Goal: Task Accomplishment & Management: Use online tool/utility

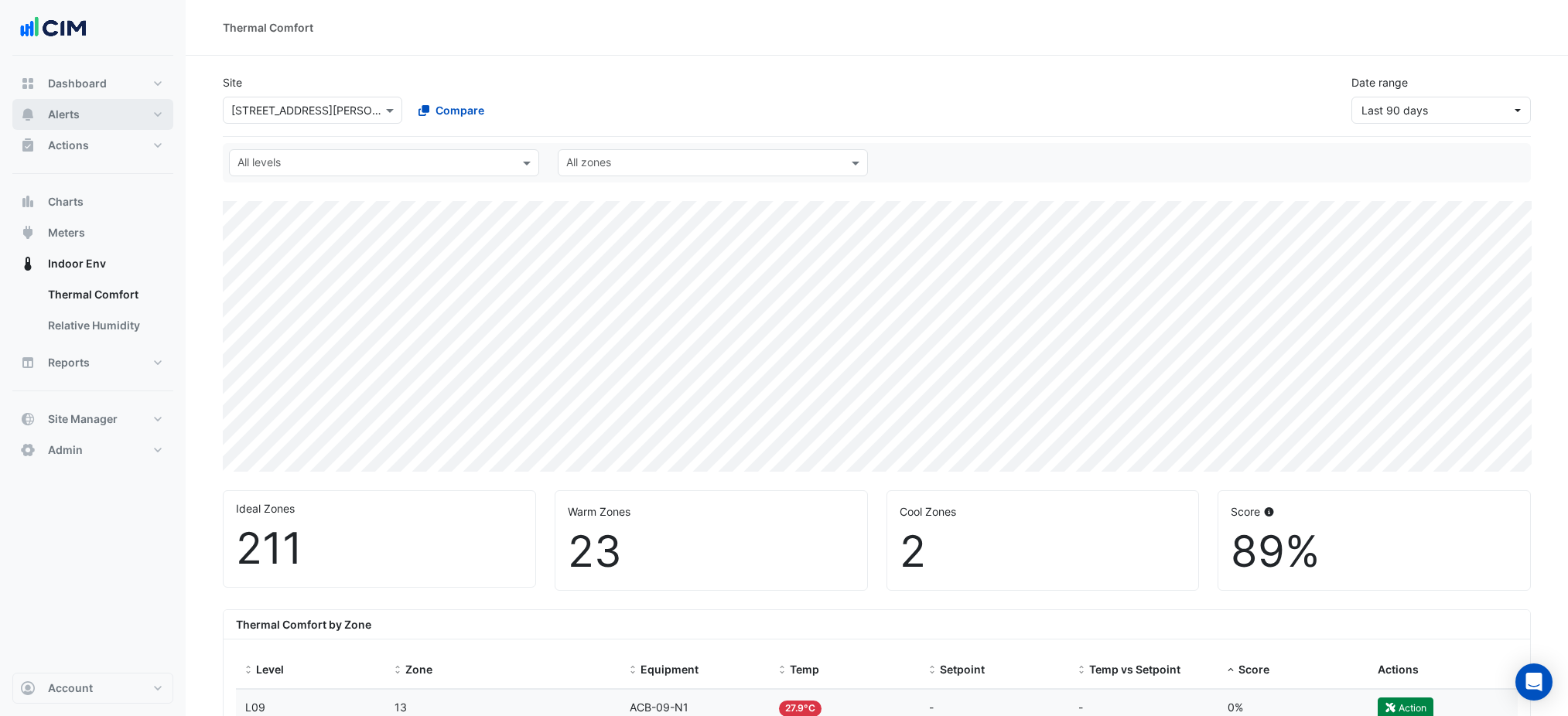
click at [80, 115] on button "Alerts" at bounding box center [92, 114] width 161 height 31
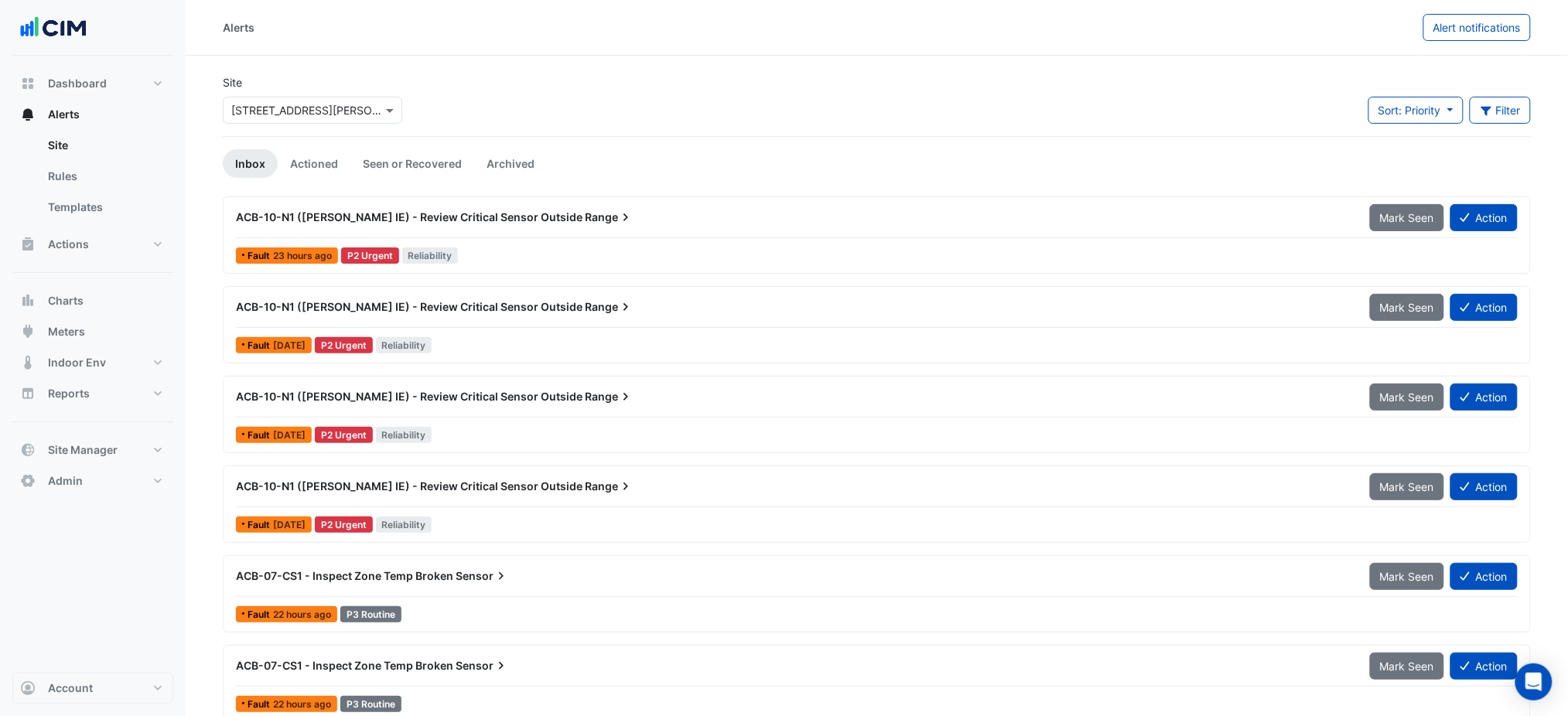
click at [292, 107] on input "text" at bounding box center [298, 110] width 132 height 16
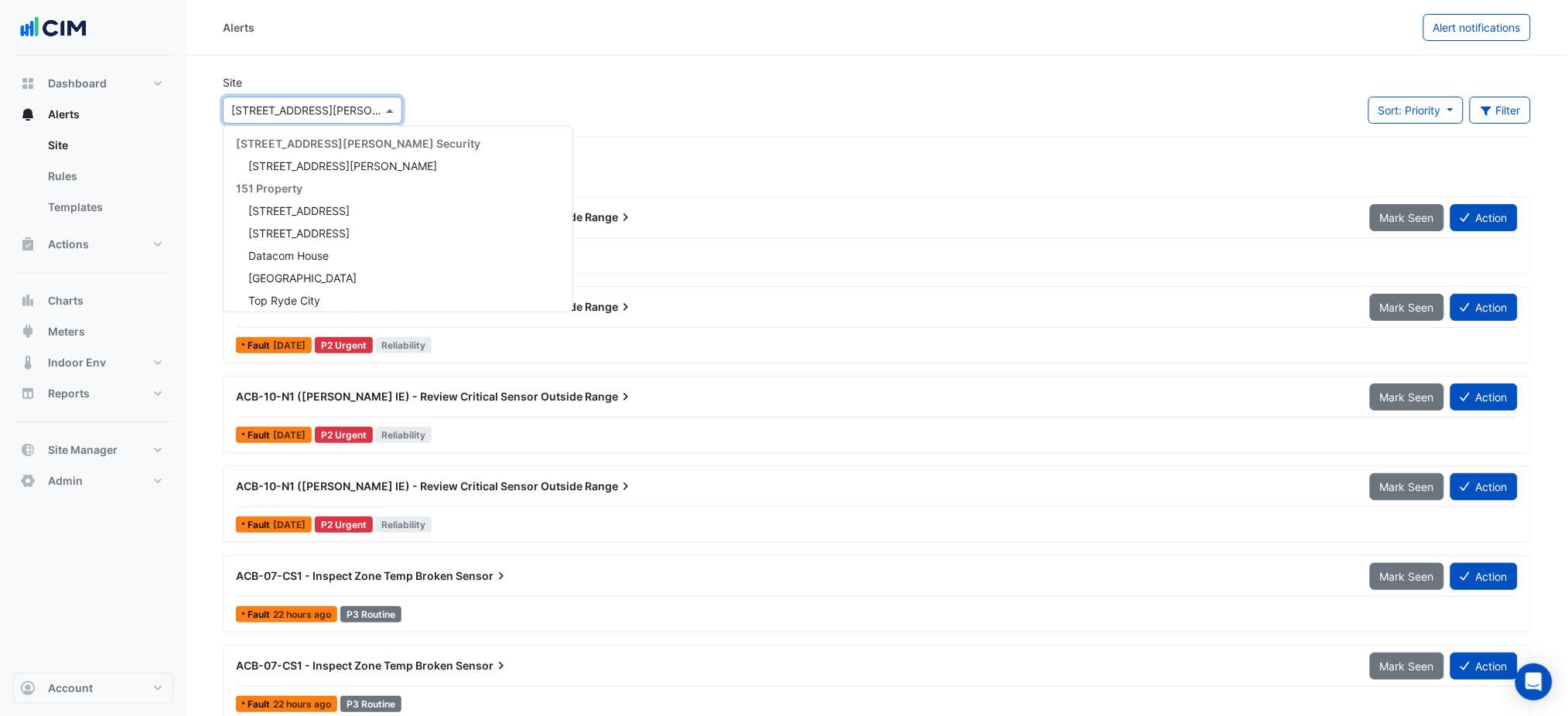
scroll to position [746, 0]
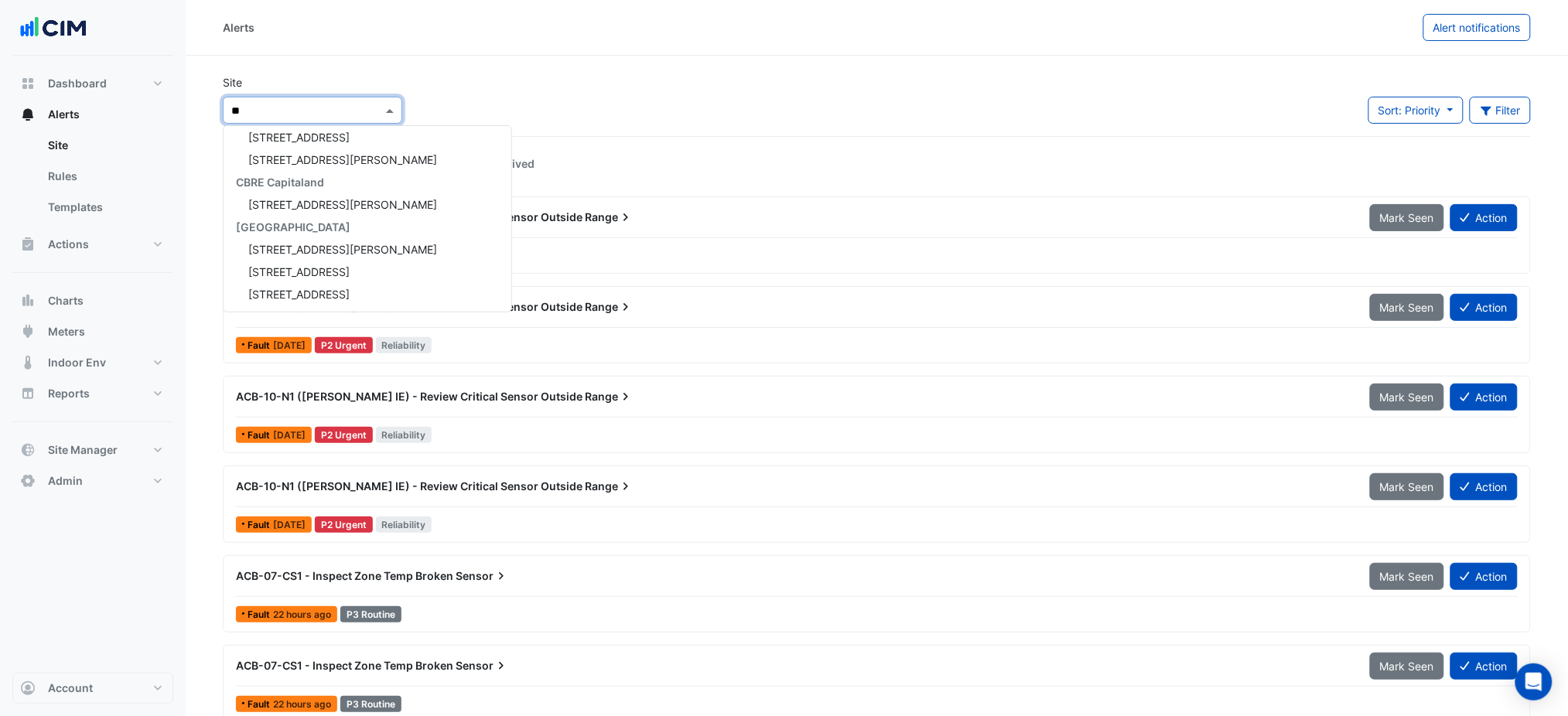
type input "***"
click at [321, 244] on span "[STREET_ADDRESS][PERSON_NAME]" at bounding box center [342, 249] width 189 height 13
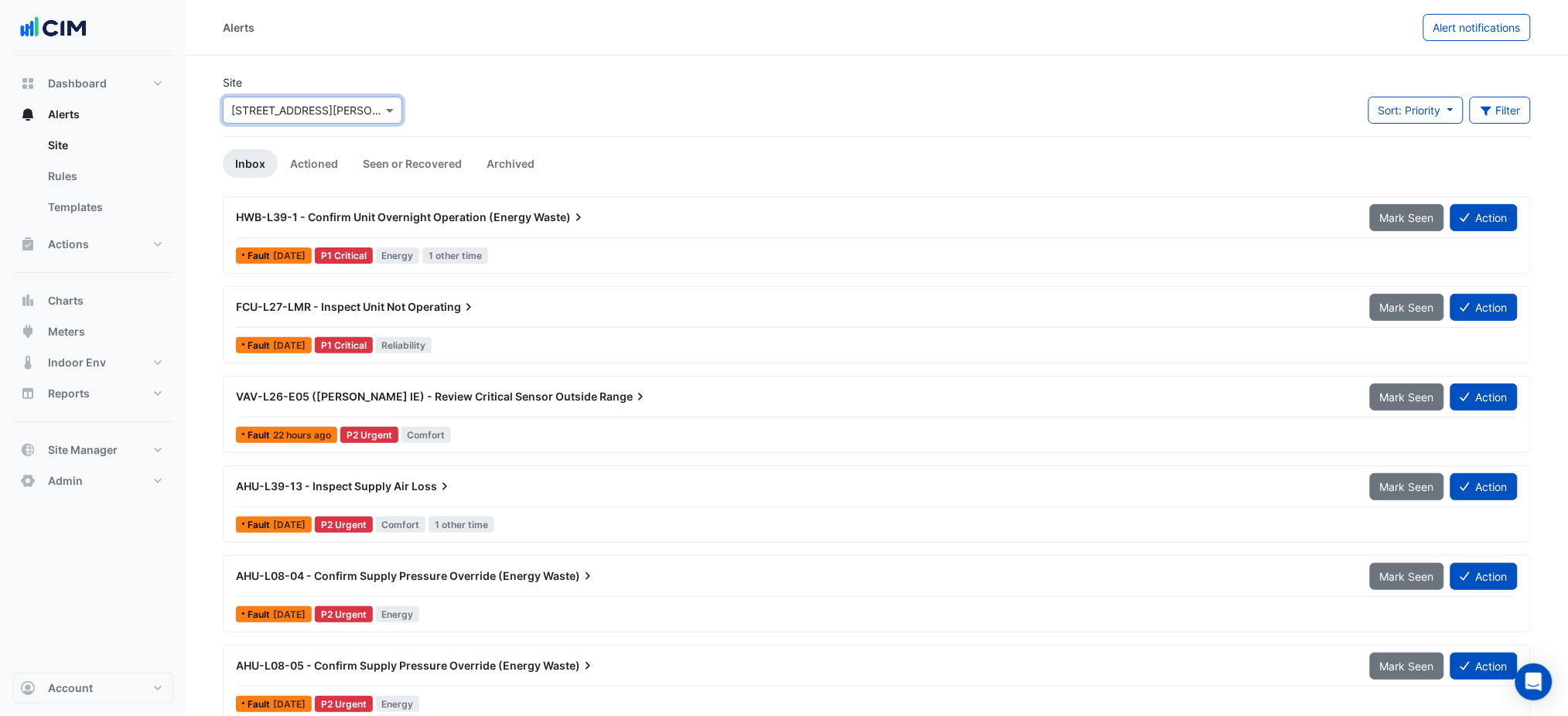
click at [466, 216] on span "HWB-L39-1 - Confirm Unit Overnight Operation (Energy" at bounding box center [384, 216] width 296 height 13
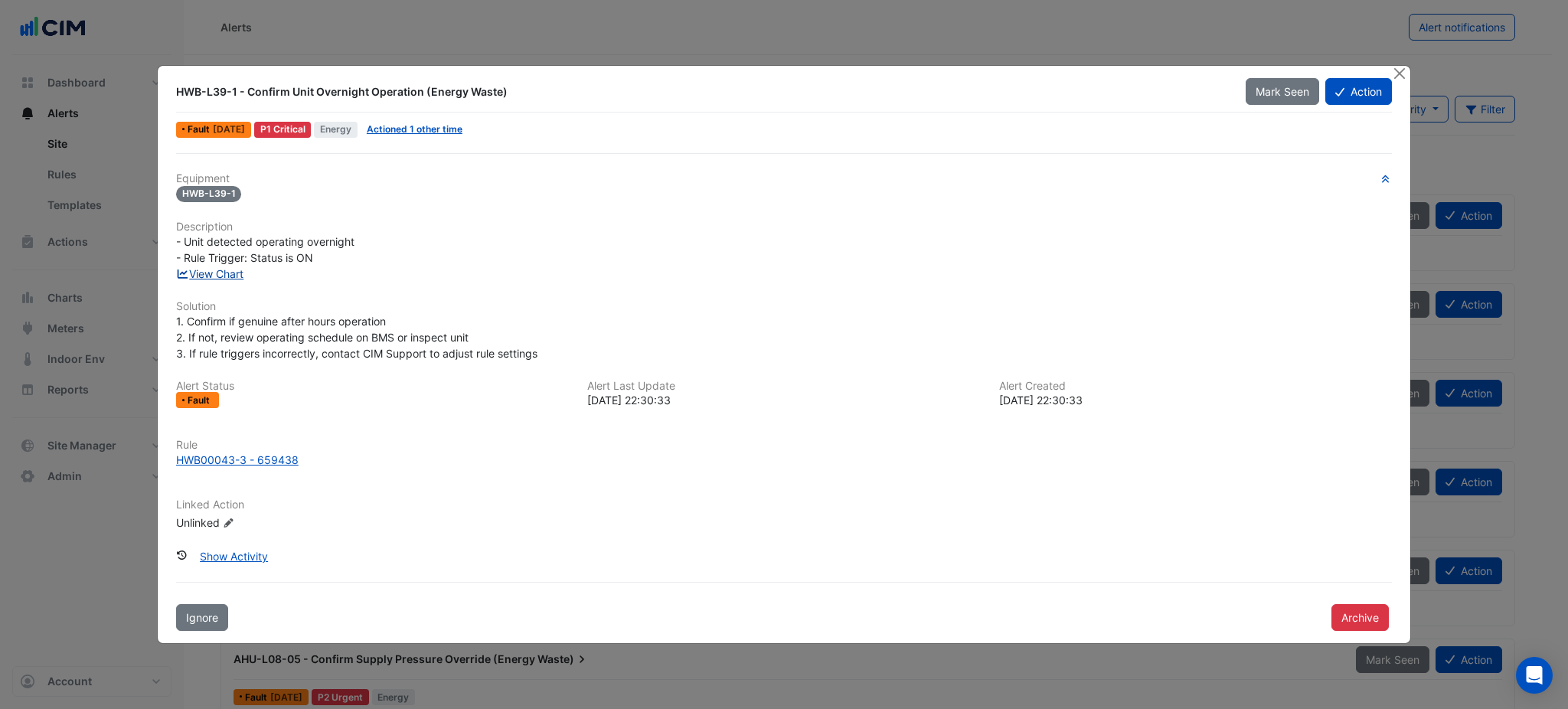
click at [210, 274] on link "View Chart" at bounding box center [210, 273] width 69 height 13
click at [1391, 66] on div at bounding box center [1400, 74] width 19 height 18
click at [1397, 64] on ngb-modal-window "HWB-L39-1 - Confirm Unit Overnight Operation (Energy Waste) Mark Seen Action Fa…" at bounding box center [784, 354] width 1568 height 709
click at [1400, 66] on button "Close" at bounding box center [1399, 74] width 16 height 16
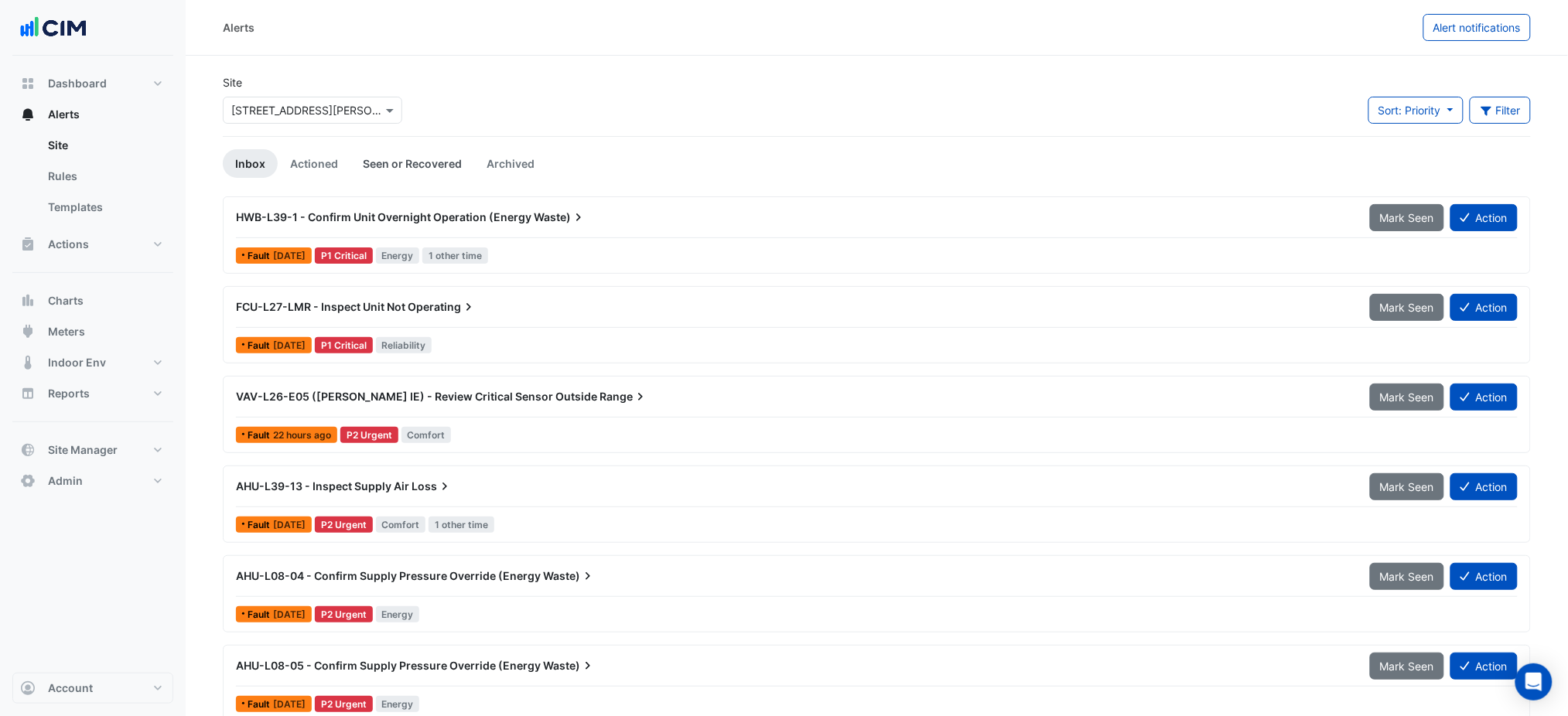
click at [436, 174] on link "Seen or Recovered" at bounding box center [412, 163] width 124 height 28
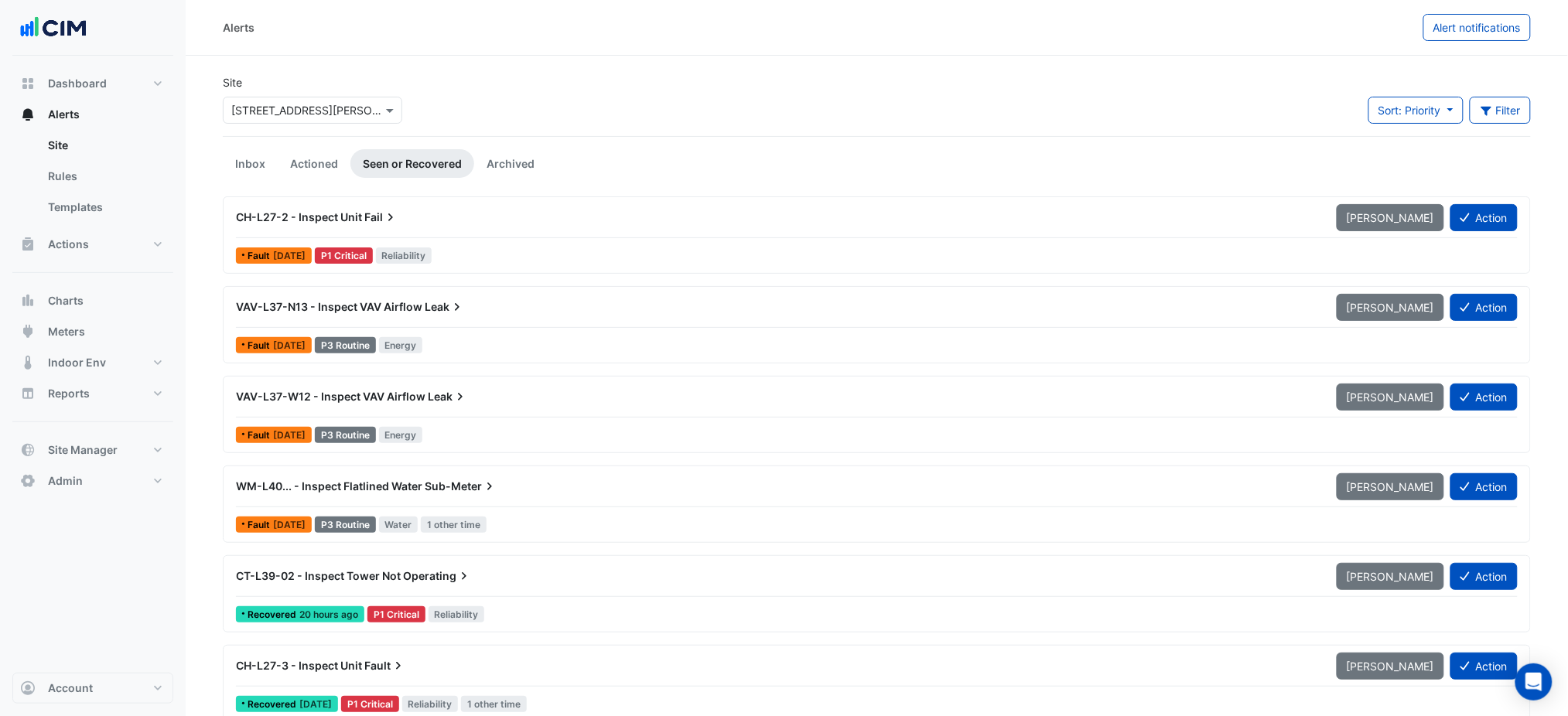
drag, startPoint x: 1387, startPoint y: 115, endPoint x: 1394, endPoint y: 126, distance: 13.0
click at [1390, 122] on button "Sort: Priority" at bounding box center [1416, 110] width 95 height 27
drag, startPoint x: 1394, startPoint y: 143, endPoint x: 1394, endPoint y: 167, distance: 24.0
click at [1394, 167] on ul "Priority Updated" at bounding box center [1429, 155] width 124 height 59
click at [1394, 167] on ul "Inbox Actioned Seen or Recovered Archived" at bounding box center [877, 163] width 1308 height 28
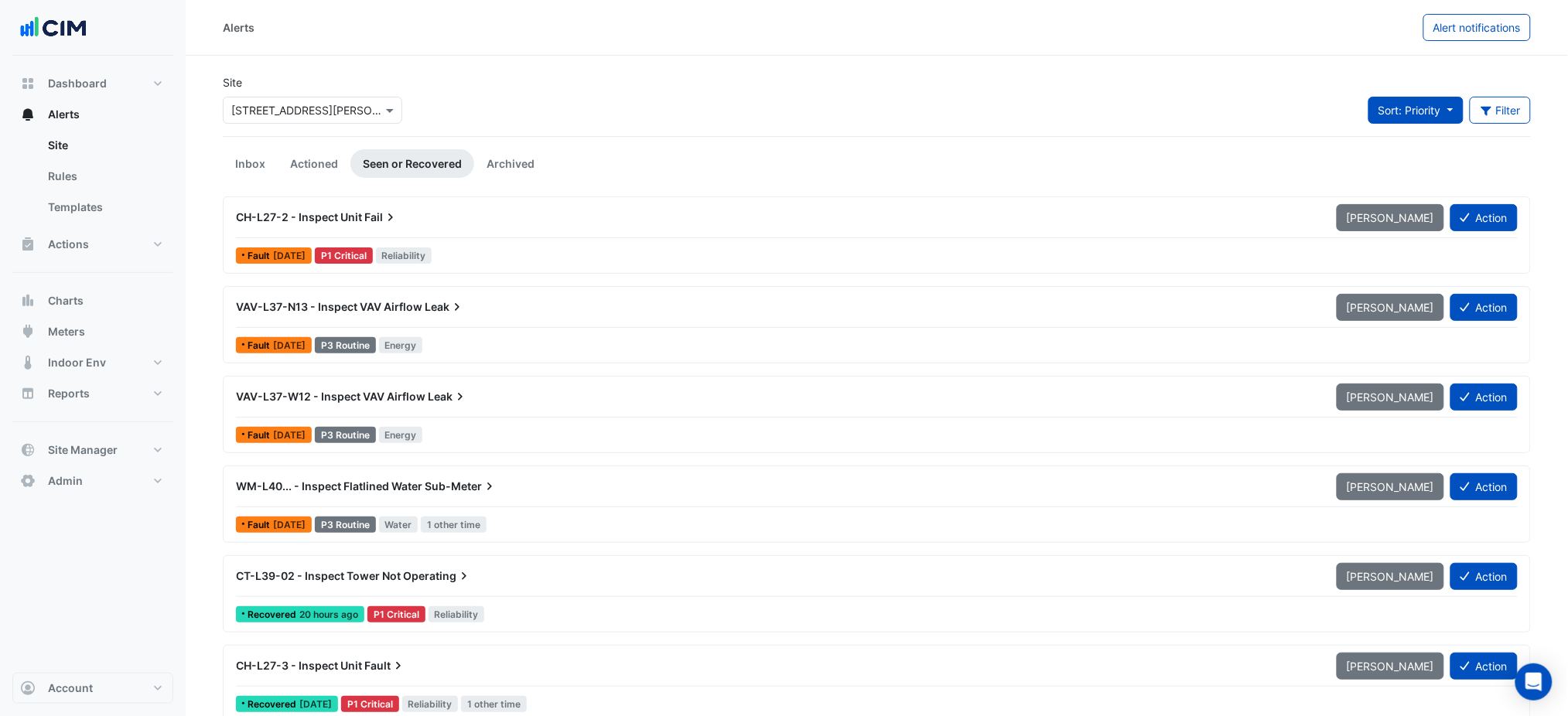
drag, startPoint x: 1395, startPoint y: 108, endPoint x: 1399, endPoint y: 120, distance: 12.6
click at [1395, 109] on span "Sort: Priority" at bounding box center [1409, 109] width 62 height 13
click at [1408, 172] on li "Updated" at bounding box center [1429, 166] width 122 height 22
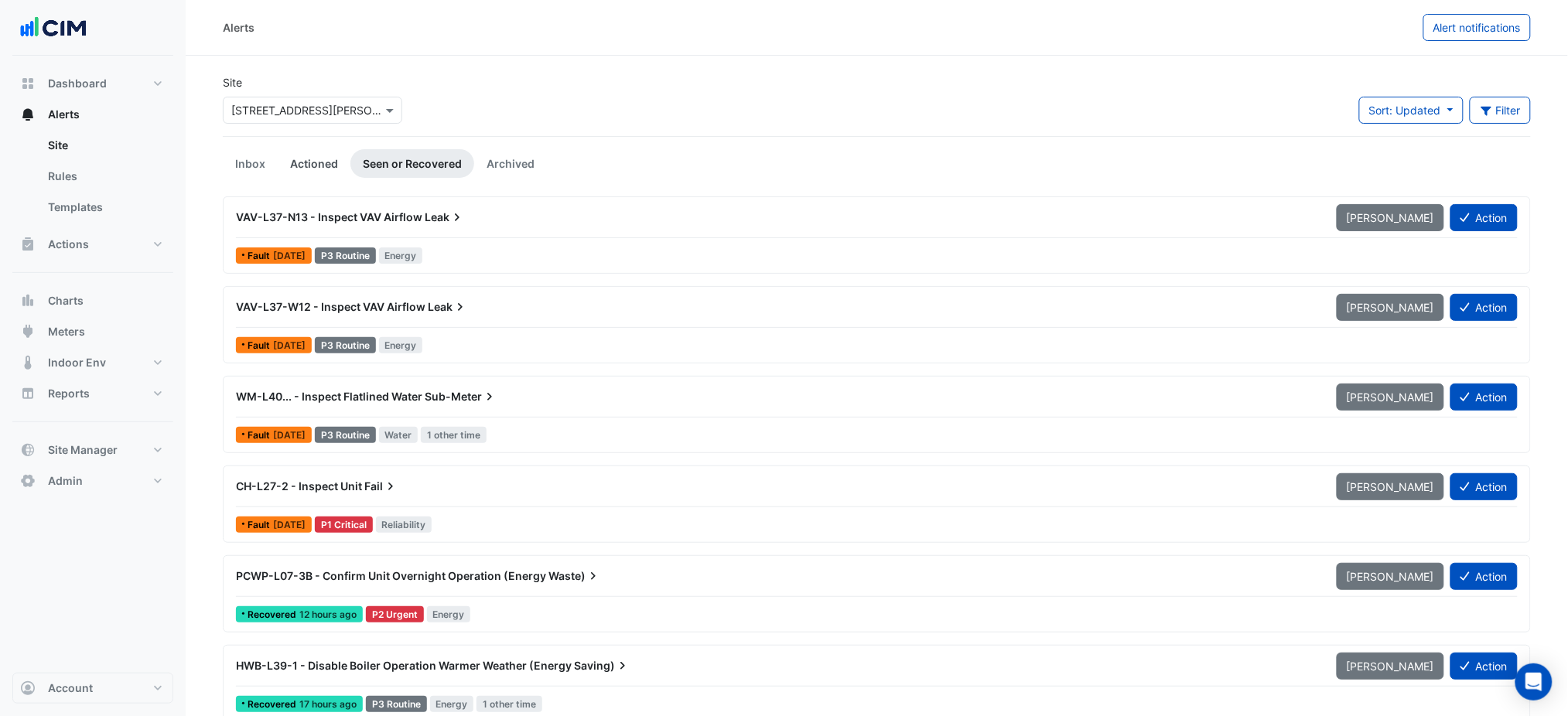
click at [322, 162] on link "Actioned" at bounding box center [314, 163] width 73 height 28
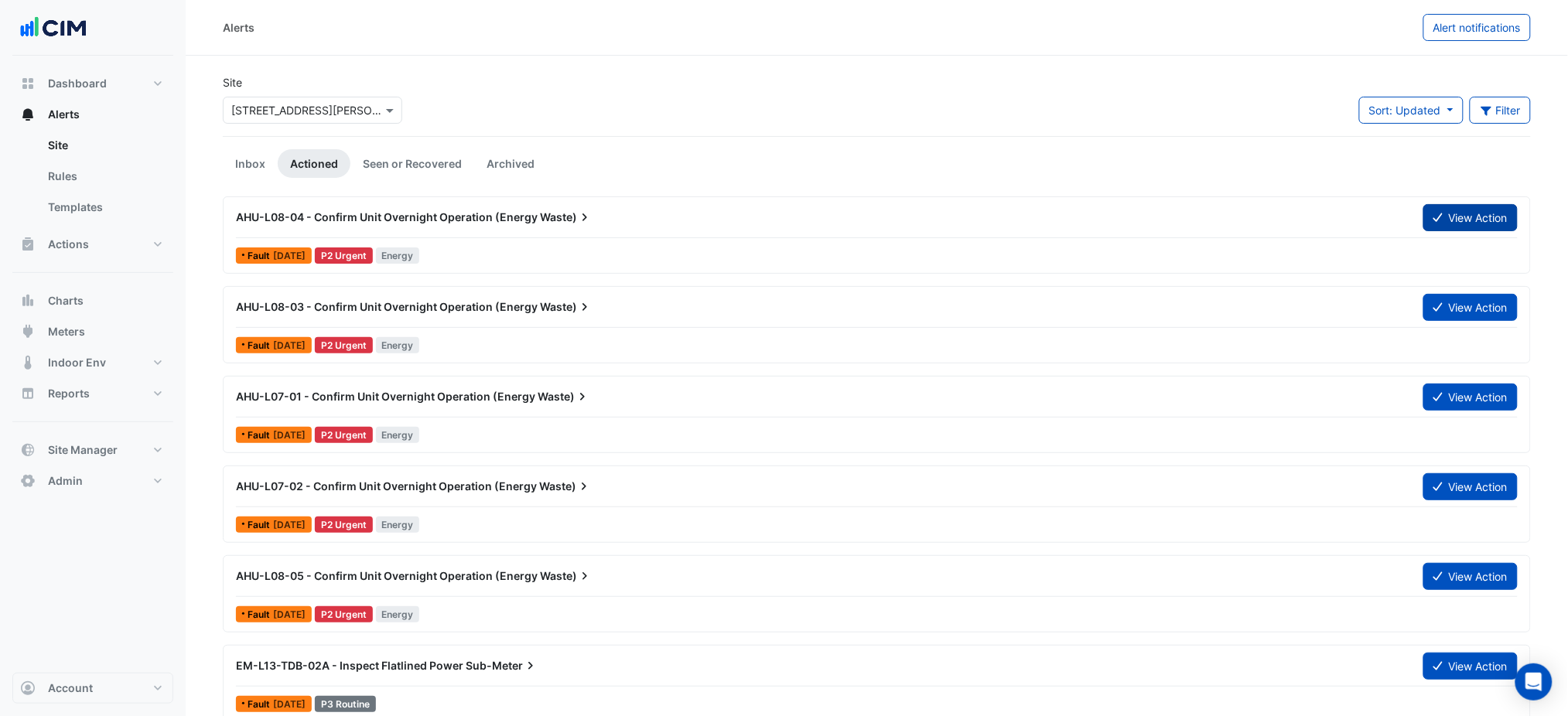
click at [1464, 209] on button "View Action" at bounding box center [1471, 218] width 94 height 27
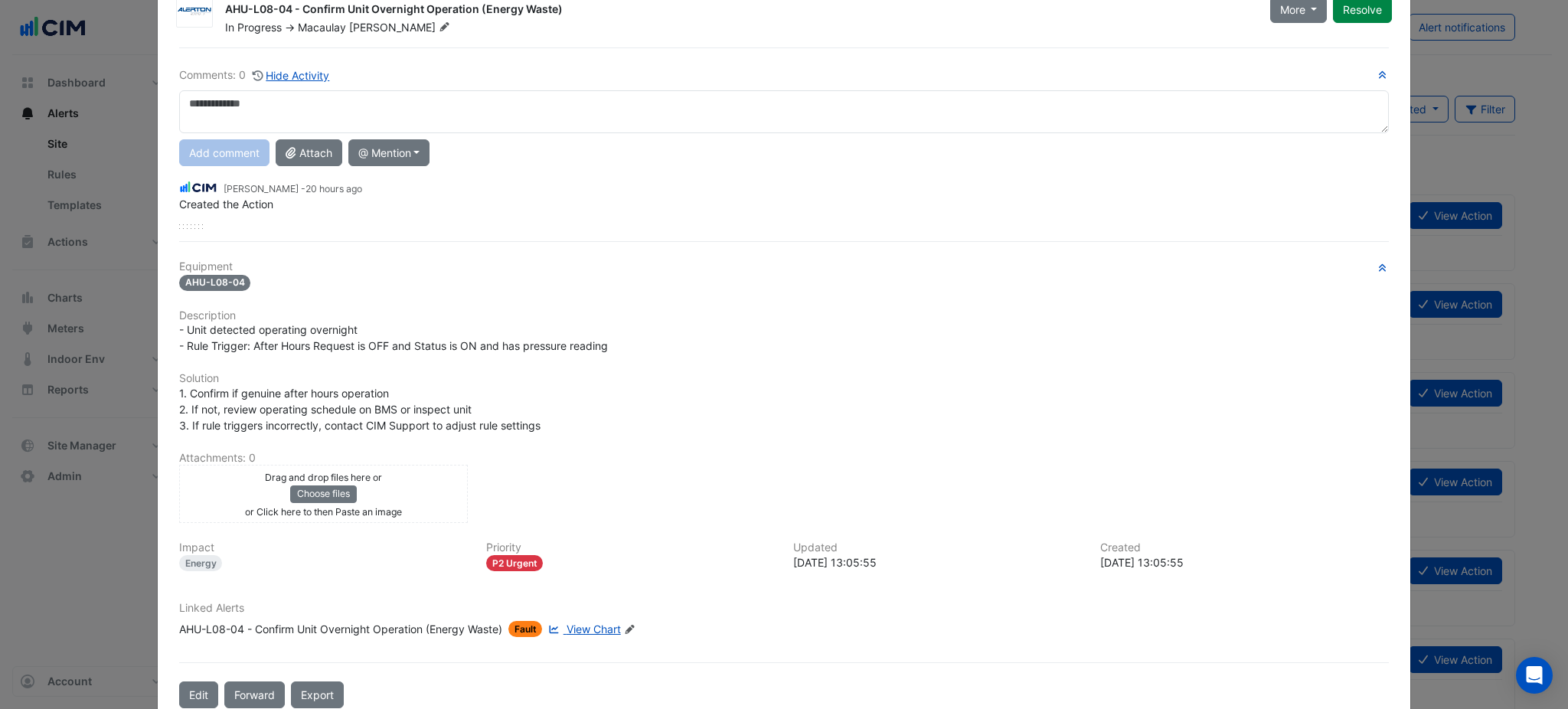
scroll to position [87, 0]
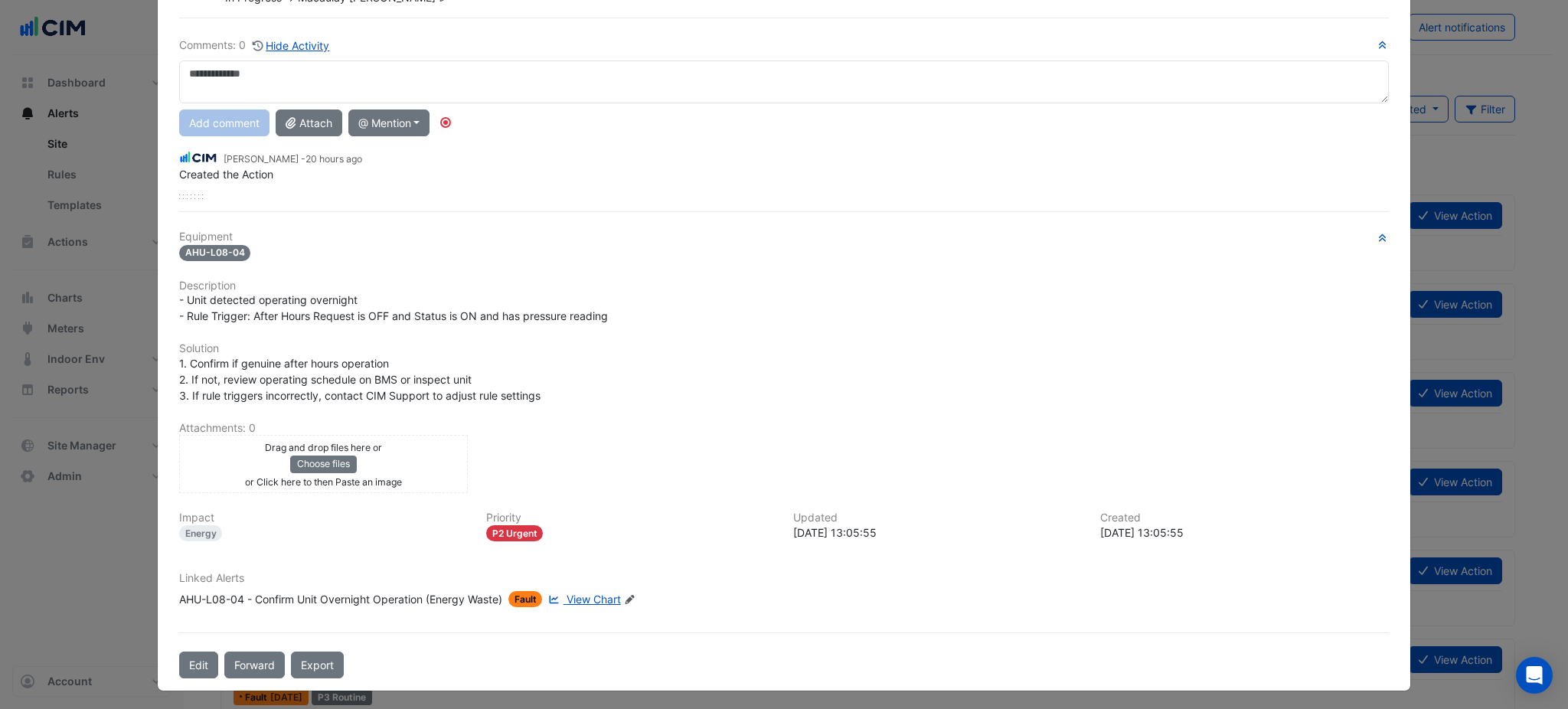
click at [588, 592] on span "View Chart" at bounding box center [594, 598] width 54 height 13
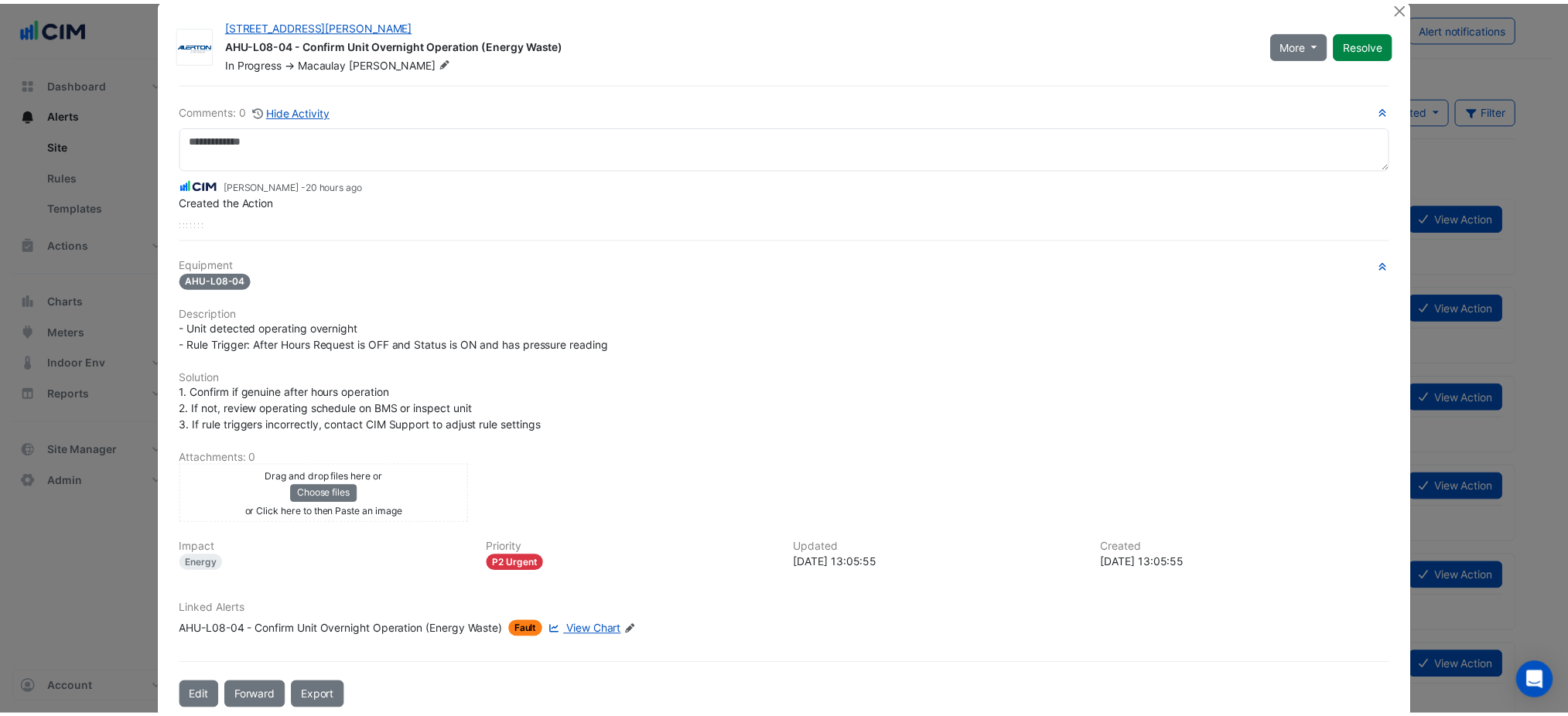
scroll to position [0, 0]
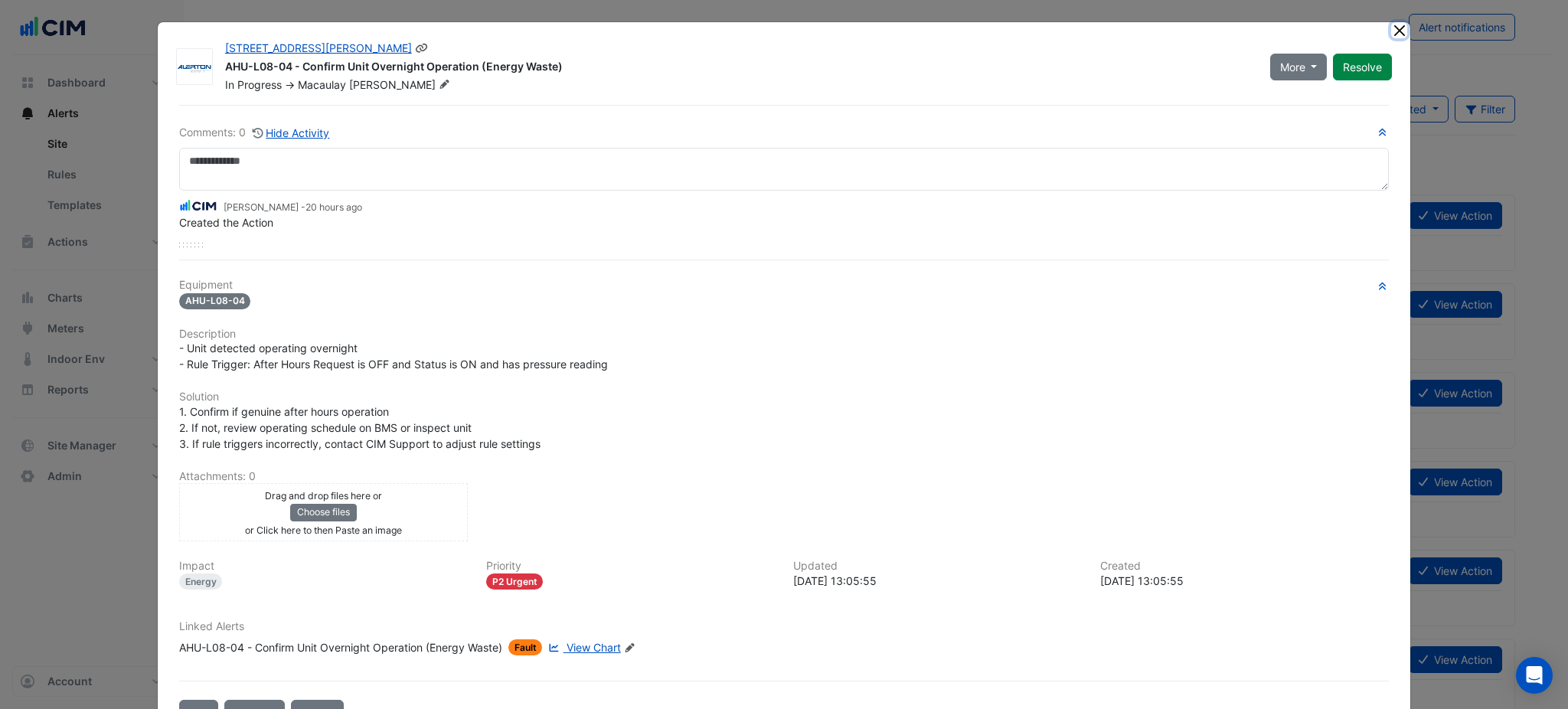
click at [1391, 22] on button "Close" at bounding box center [1399, 30] width 16 height 16
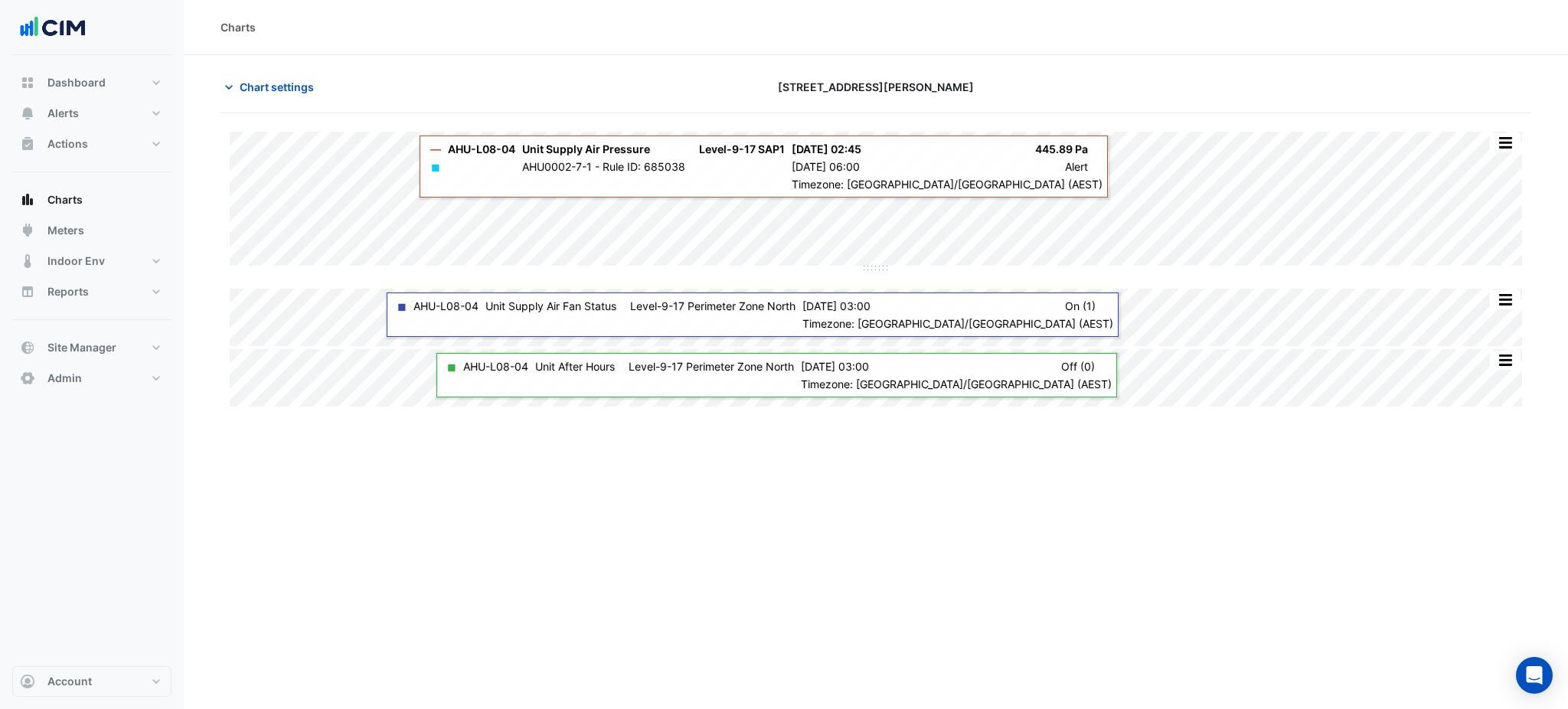
type input "**********"
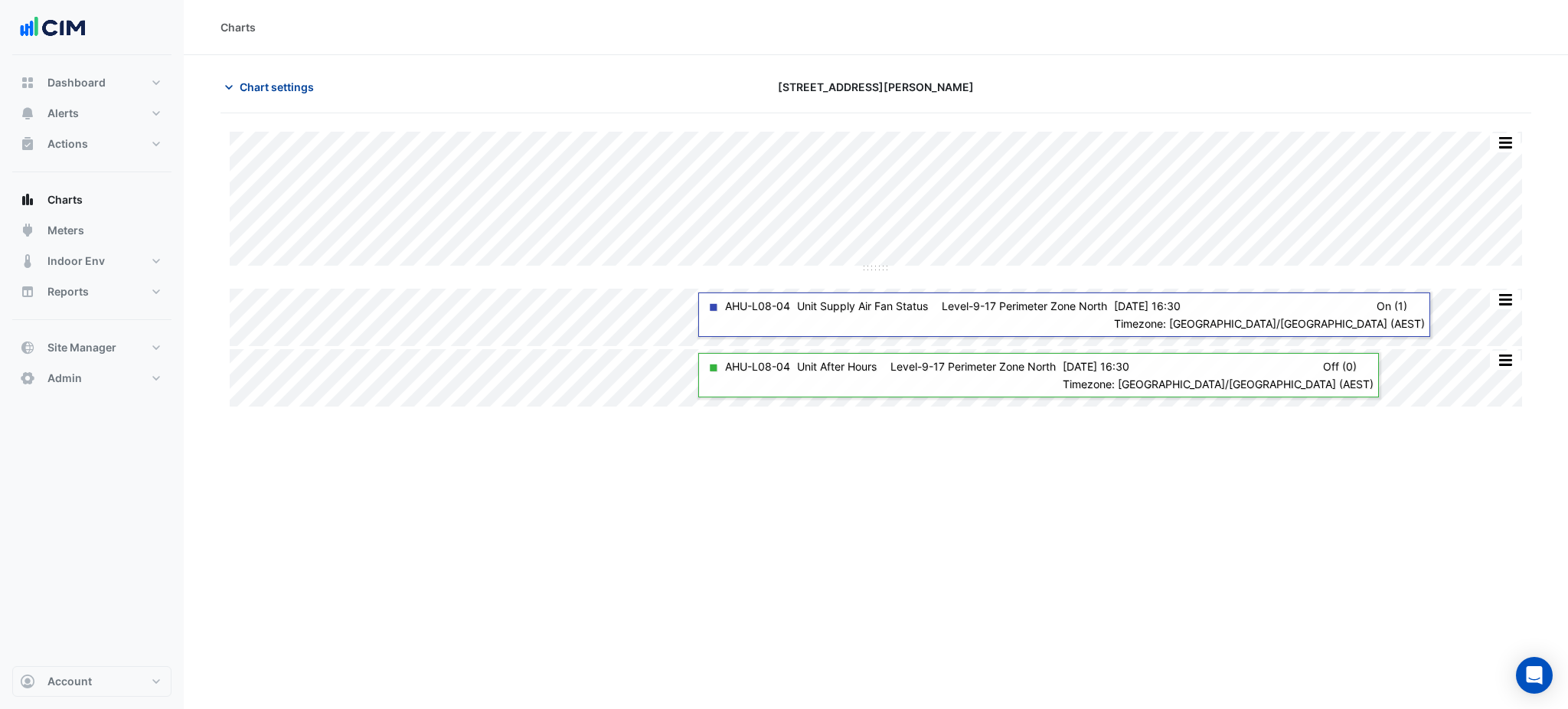
click at [300, 74] on button "Chart settings" at bounding box center [272, 87] width 103 height 27
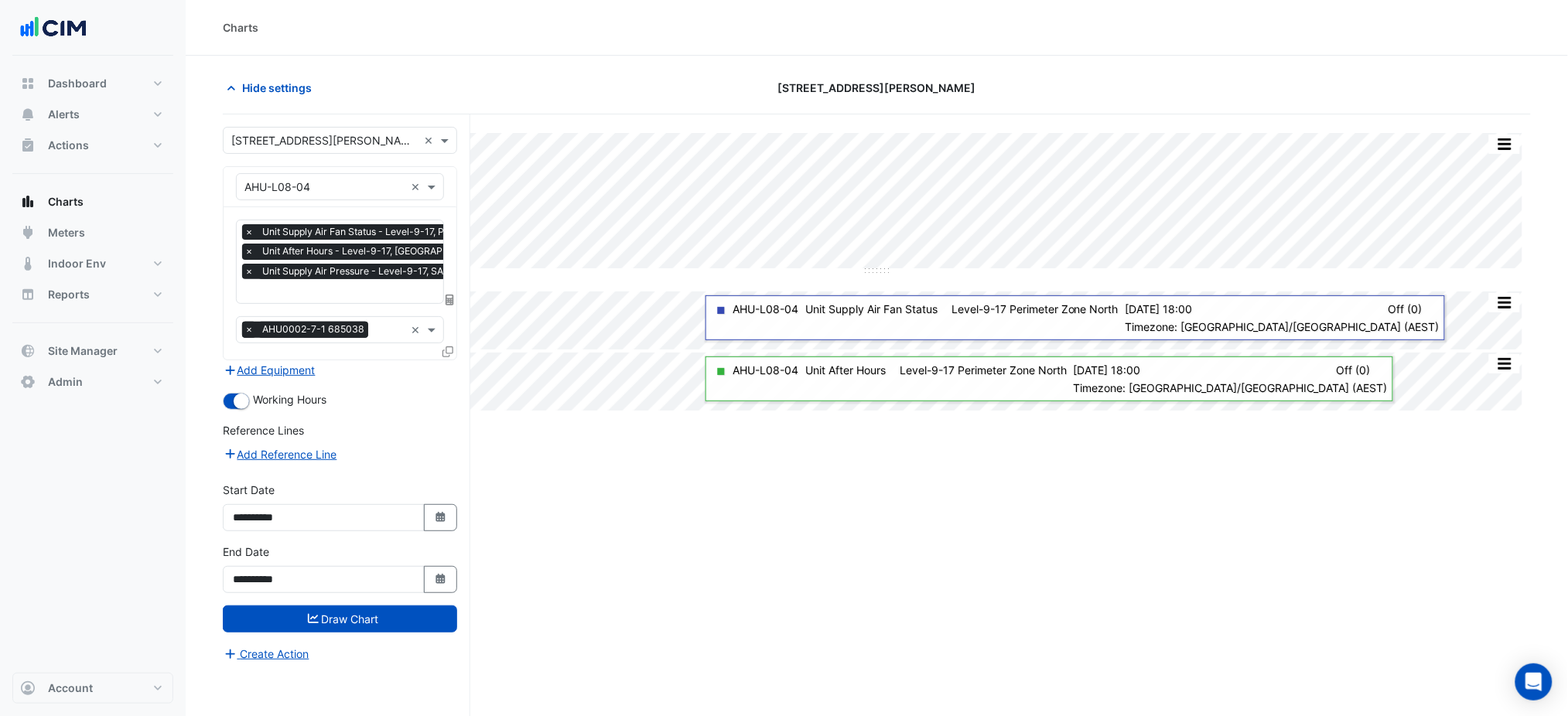
click at [248, 325] on span "×" at bounding box center [249, 329] width 14 height 15
click at [451, 352] on icon at bounding box center [448, 351] width 11 height 11
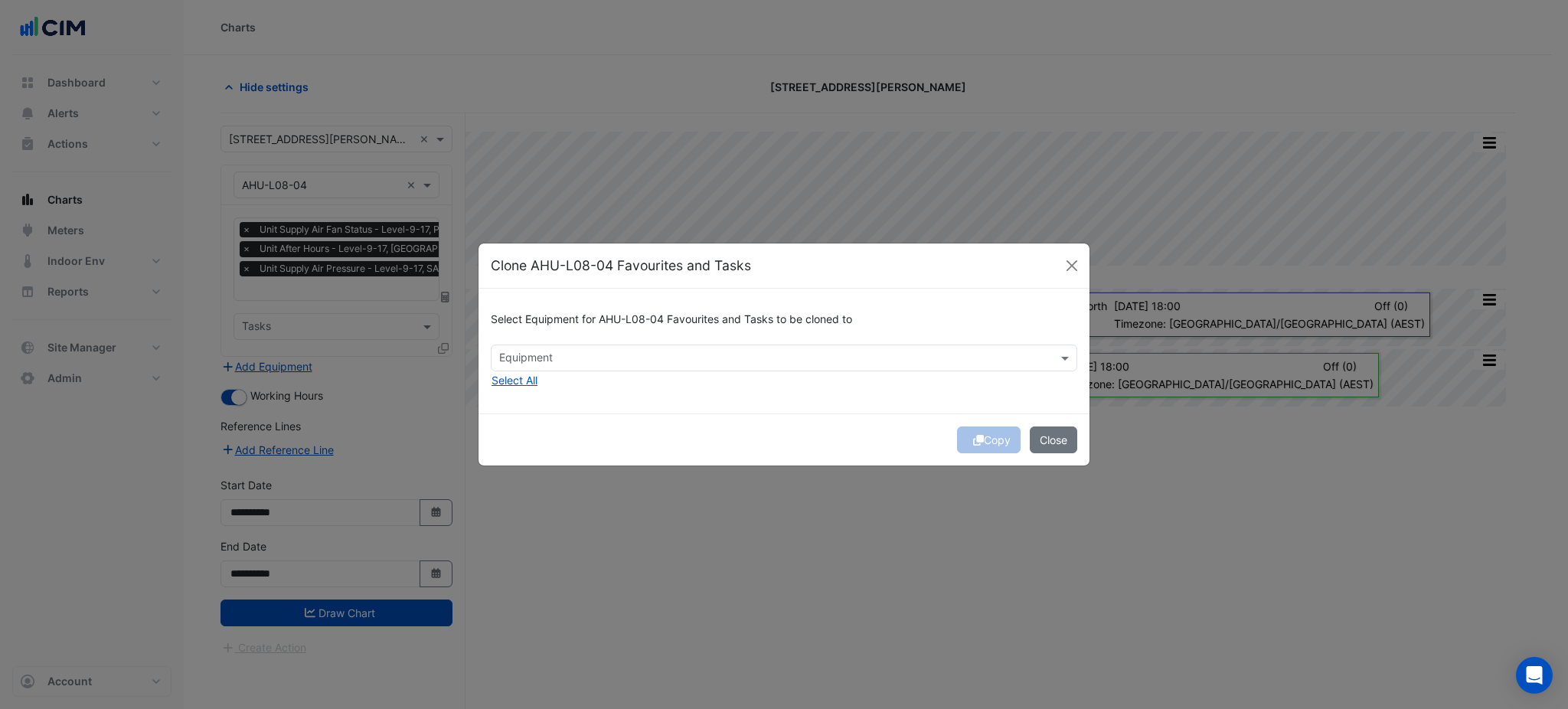
click at [696, 351] on input "text" at bounding box center [775, 359] width 552 height 16
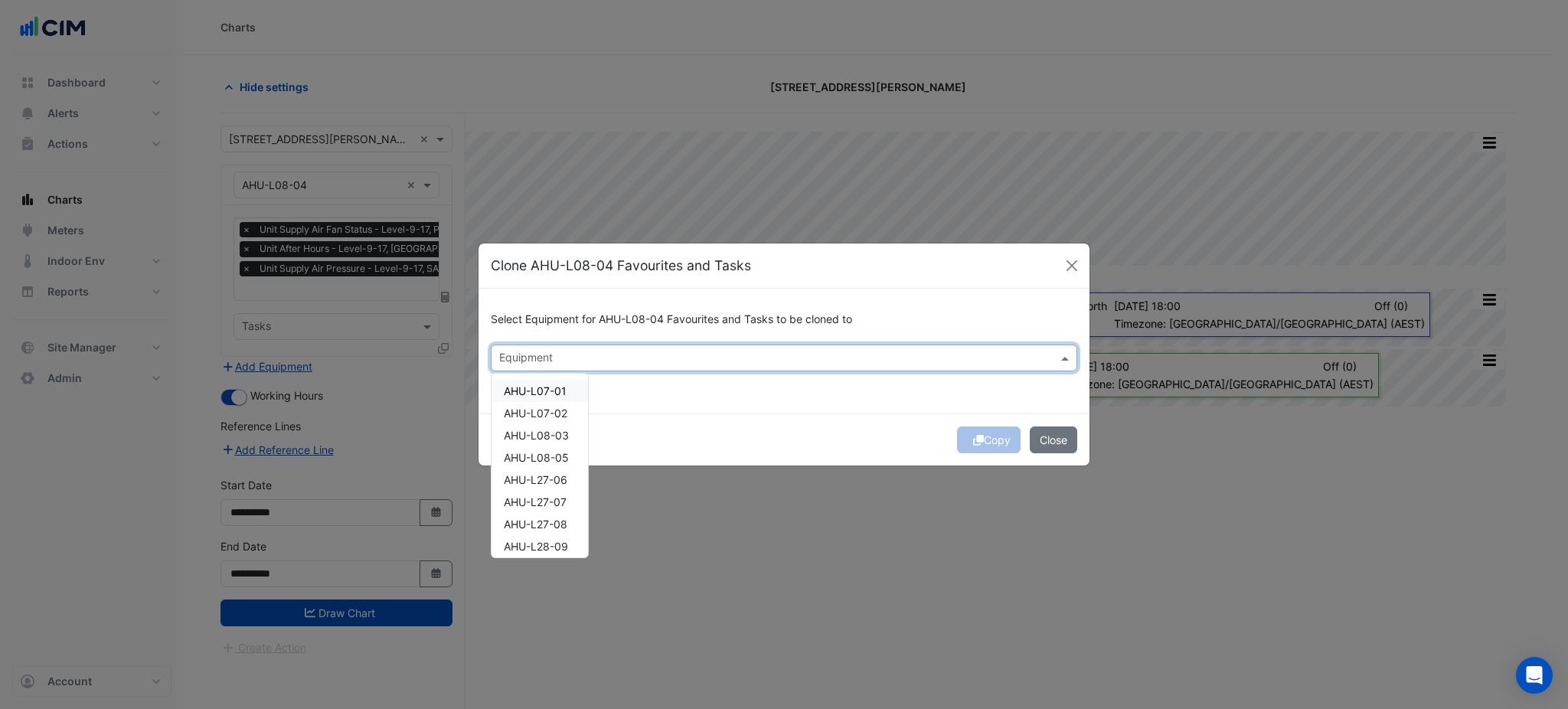
click at [547, 385] on span "AHU-L07-01" at bounding box center [535, 390] width 63 height 13
click at [548, 406] on span "AHU-L07-02" at bounding box center [535, 412] width 63 height 13
click at [550, 432] on span "AHU-L08-03" at bounding box center [536, 435] width 65 height 13
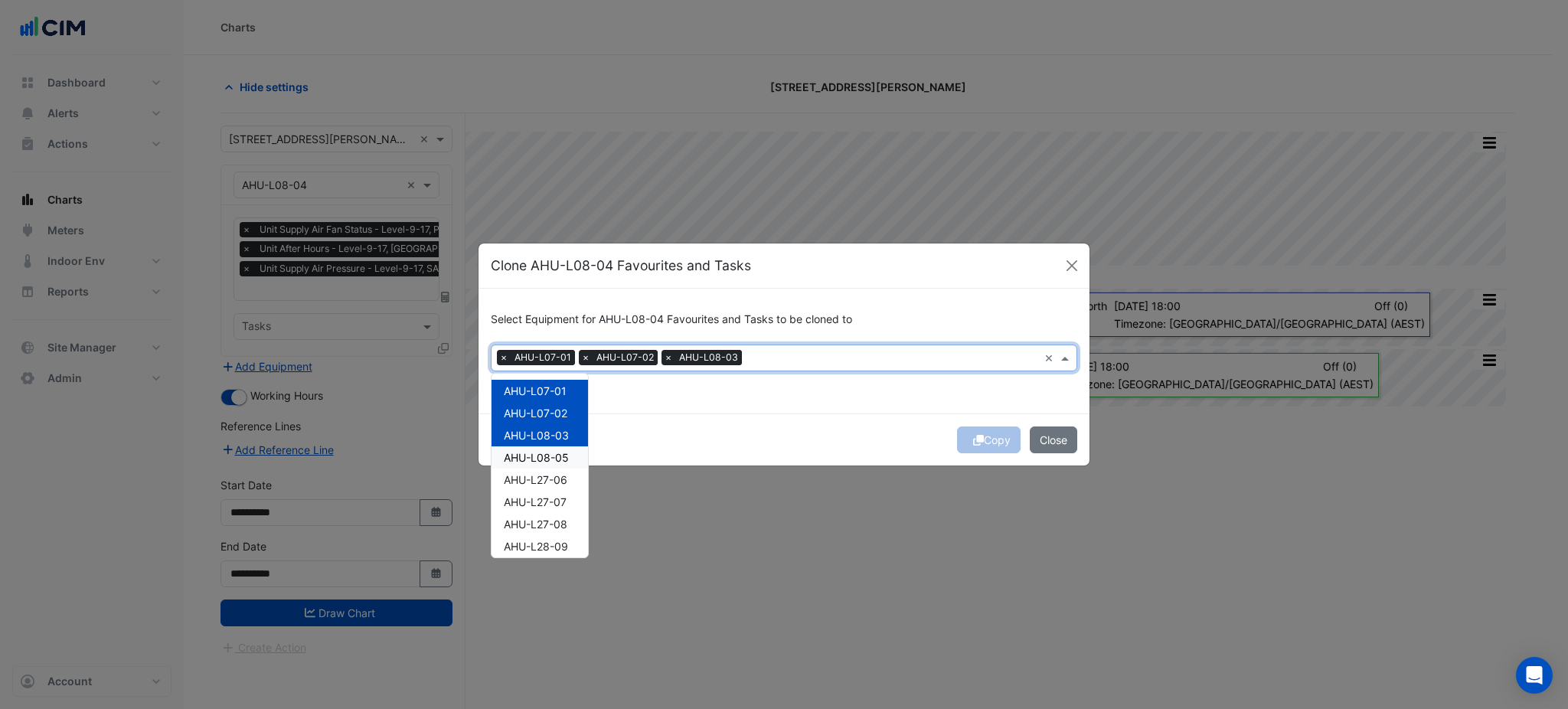
click at [553, 451] on span "AHU-L08-05" at bounding box center [536, 457] width 65 height 13
click at [761, 416] on div "Copy Close" at bounding box center [784, 440] width 611 height 52
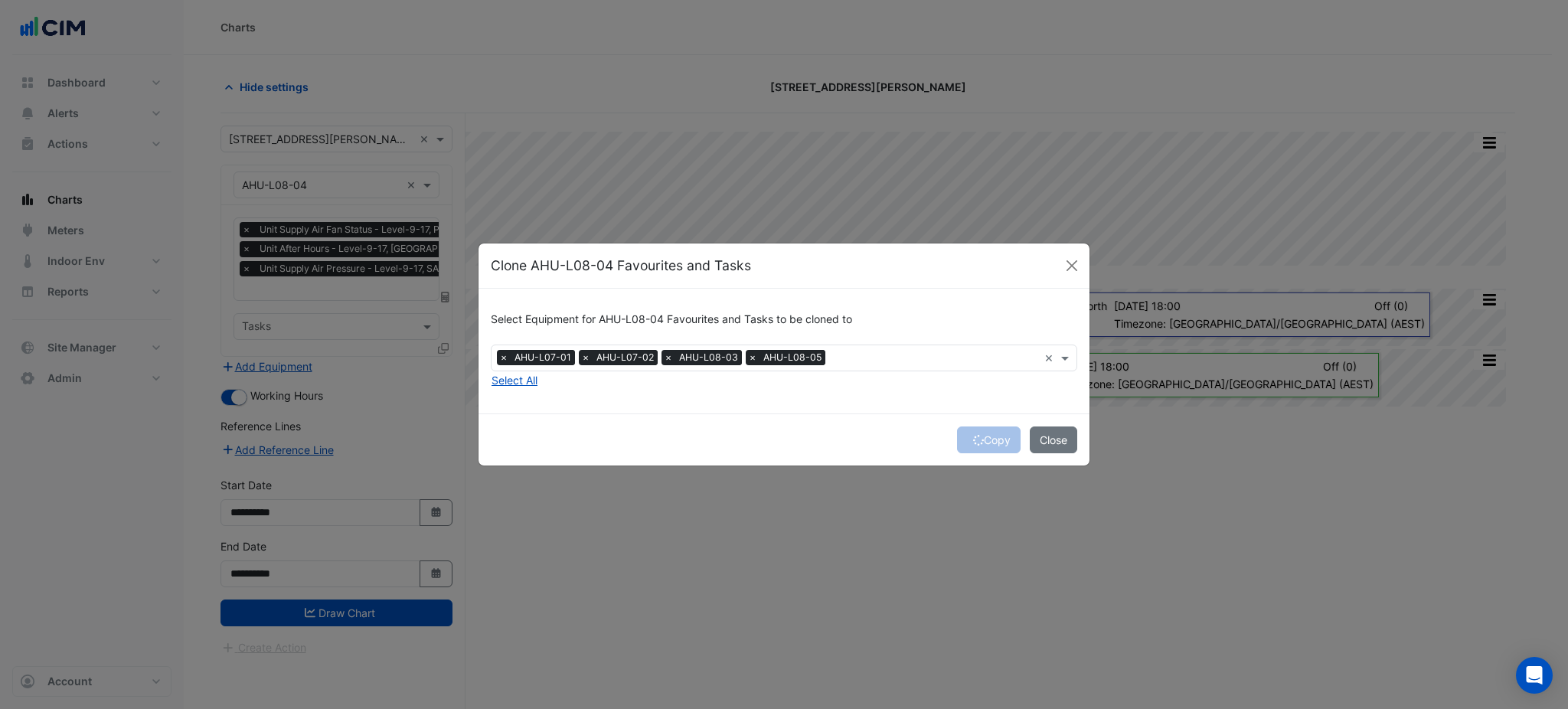
click at [982, 438] on div "Copy Close" at bounding box center [784, 440] width 611 height 52
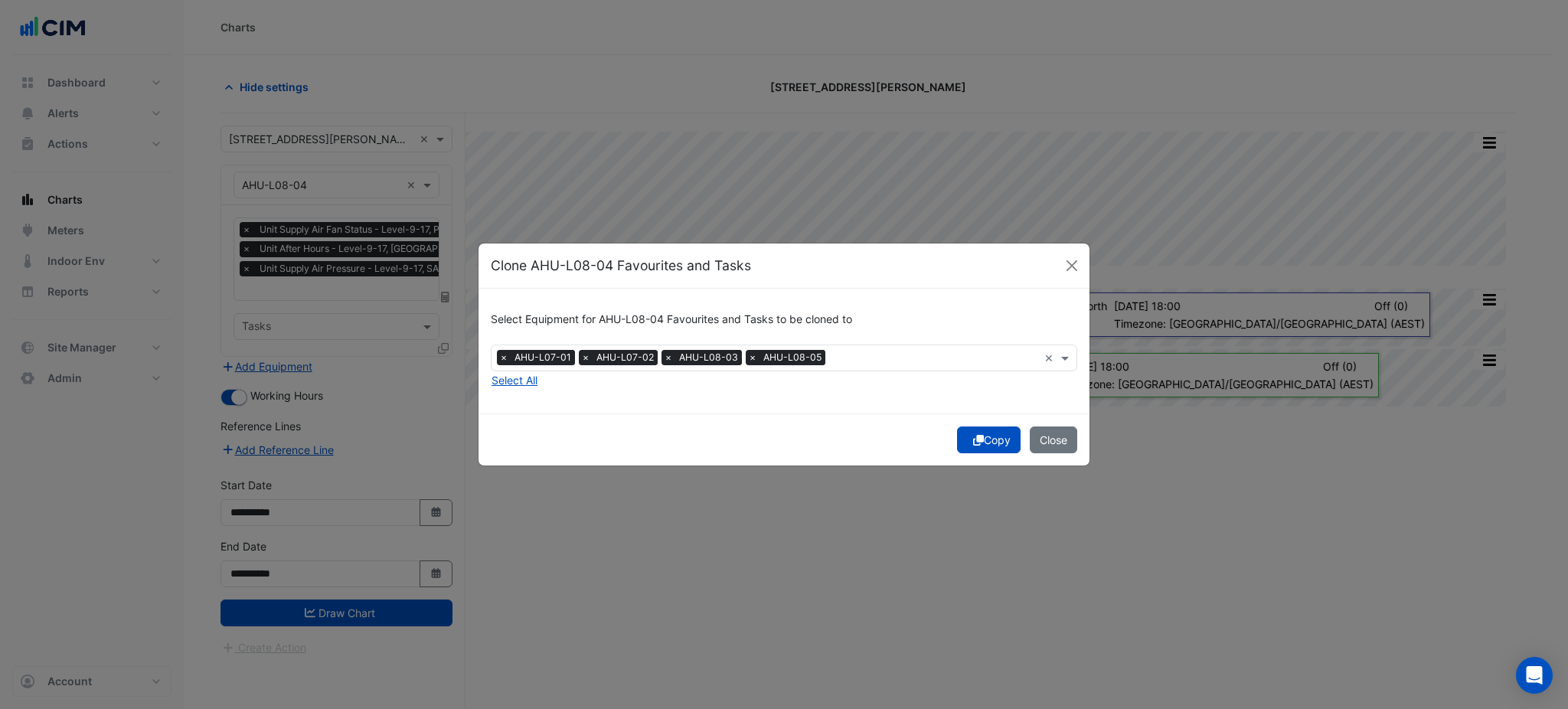
click at [982, 438] on button "Copy" at bounding box center [988, 440] width 63 height 27
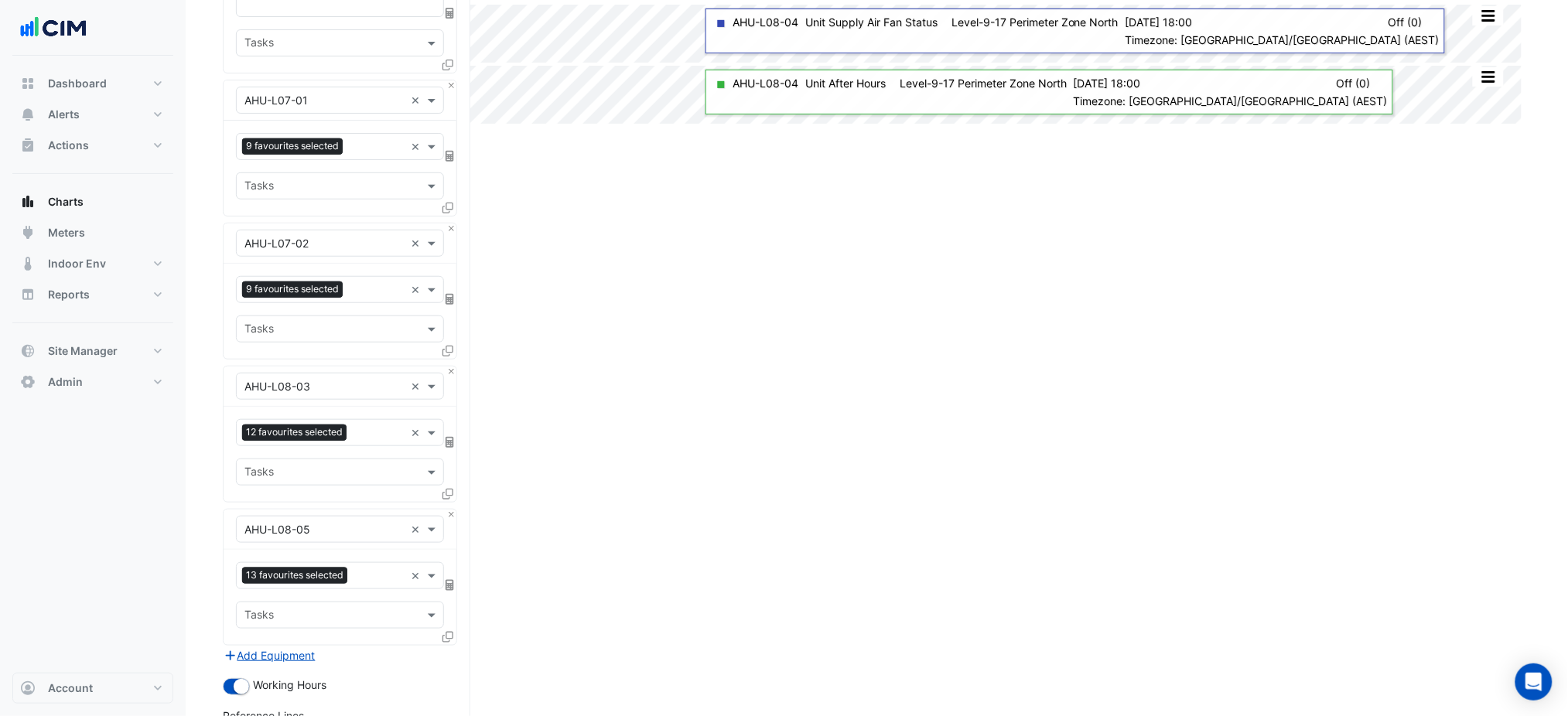
scroll to position [528, 0]
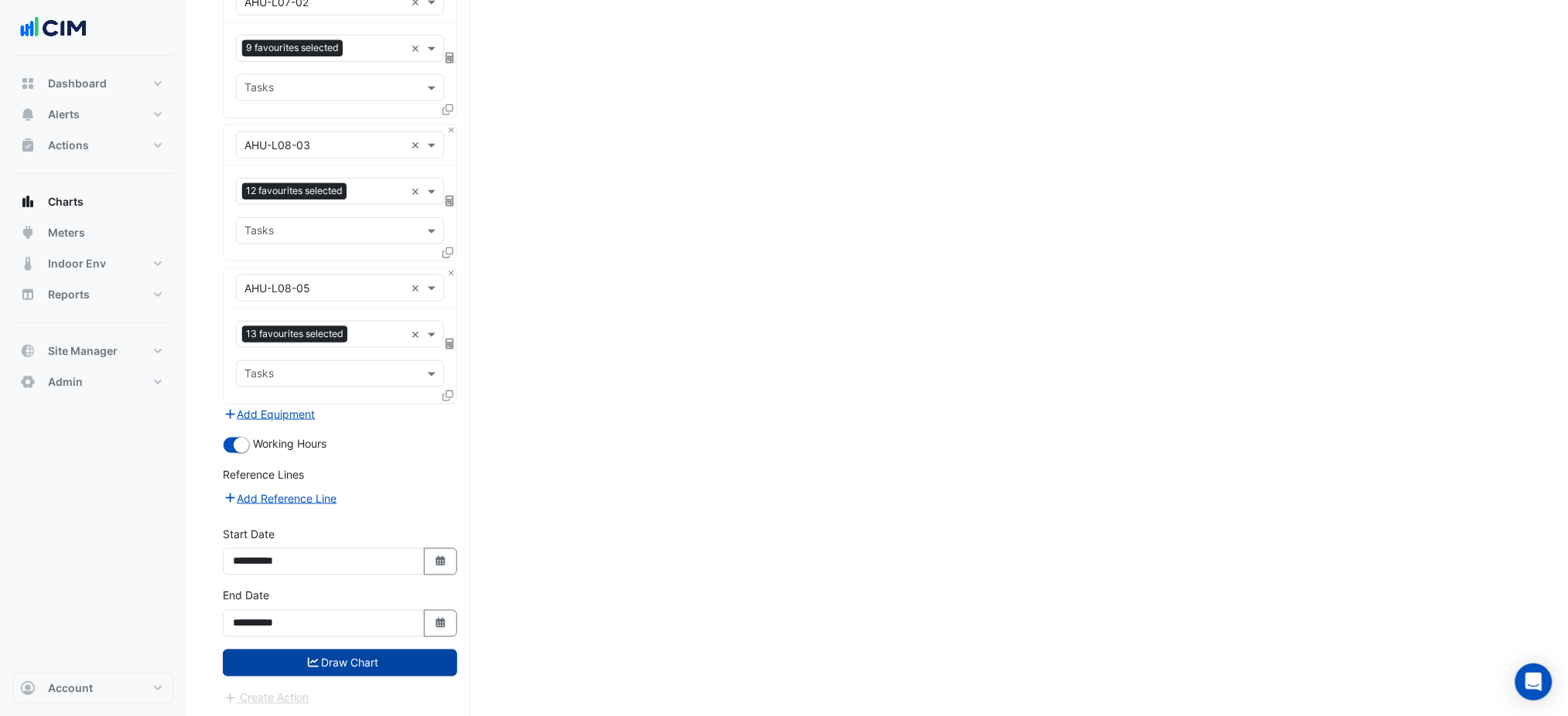
click at [399, 661] on button "Draw Chart" at bounding box center [340, 663] width 234 height 27
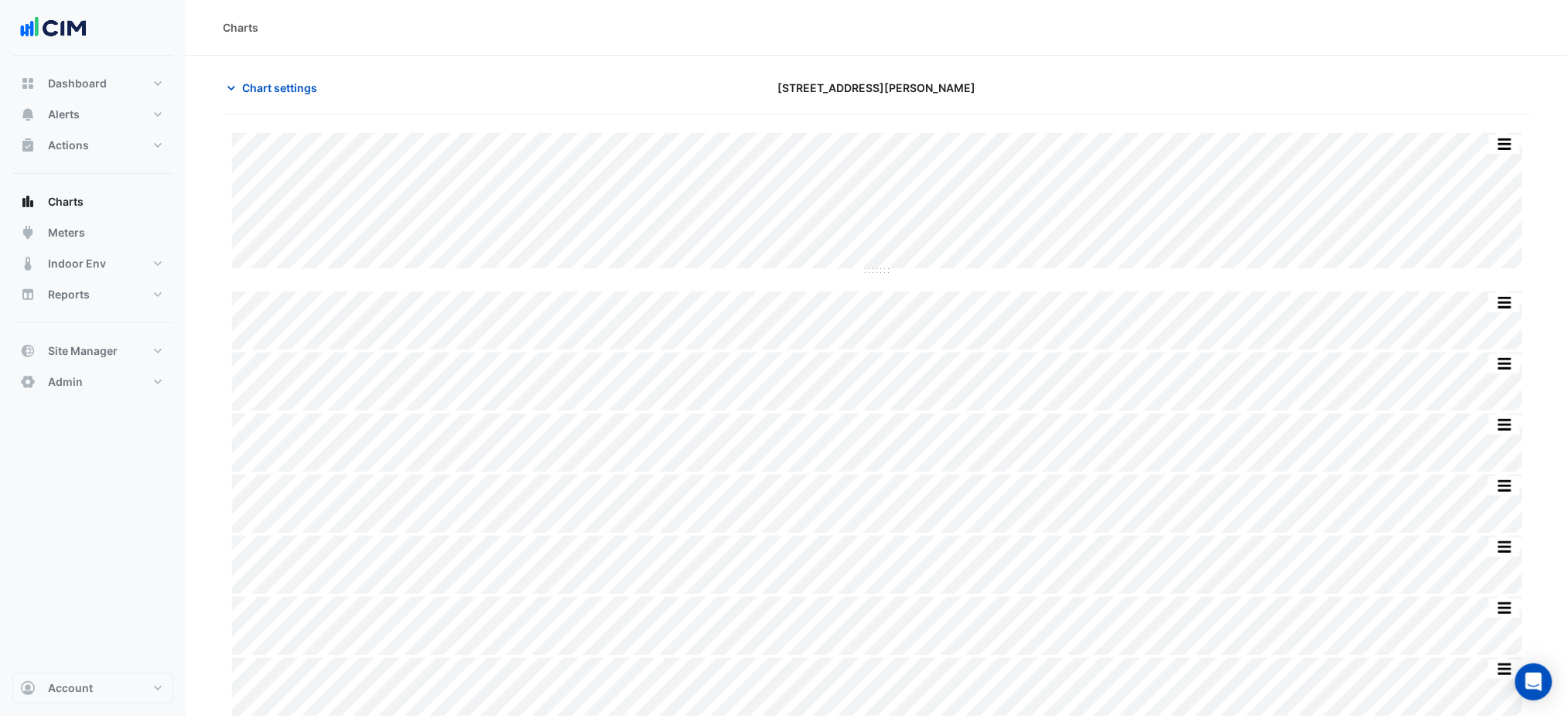
click at [293, 110] on div "Chart settings 201 Elizabeth St" at bounding box center [877, 94] width 1308 height 40
click at [293, 99] on button "Chart settings" at bounding box center [275, 88] width 104 height 27
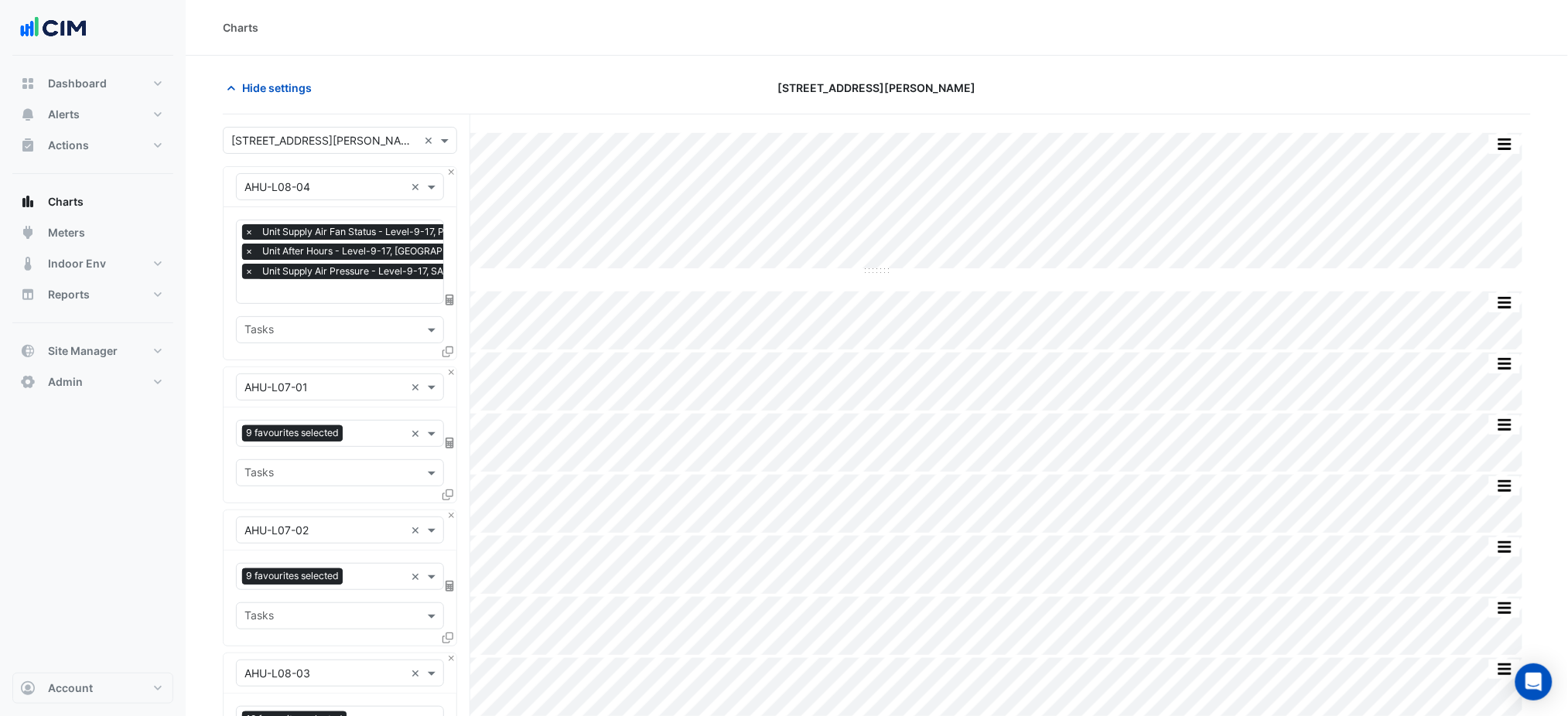
click at [250, 249] on span "×" at bounding box center [249, 251] width 14 height 15
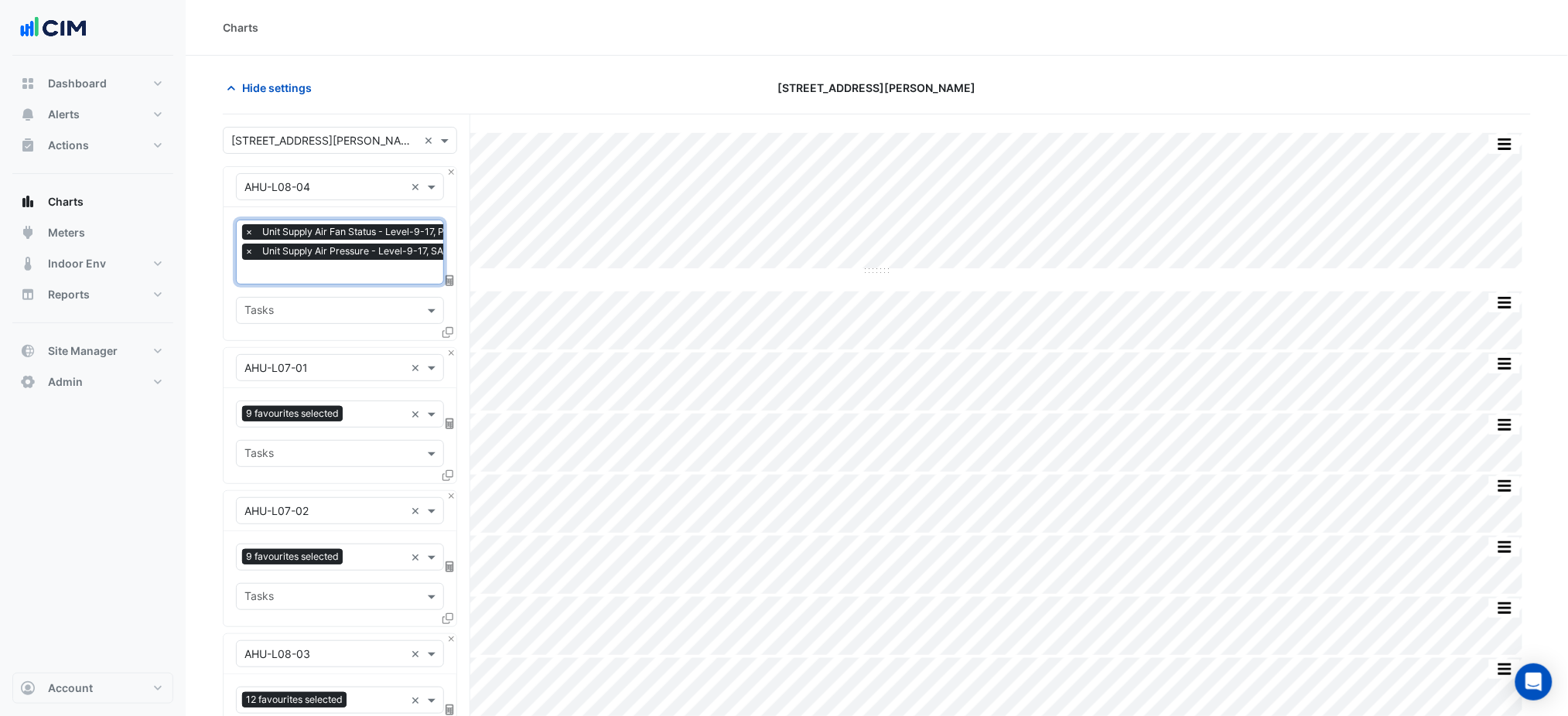
scroll to position [0, 7]
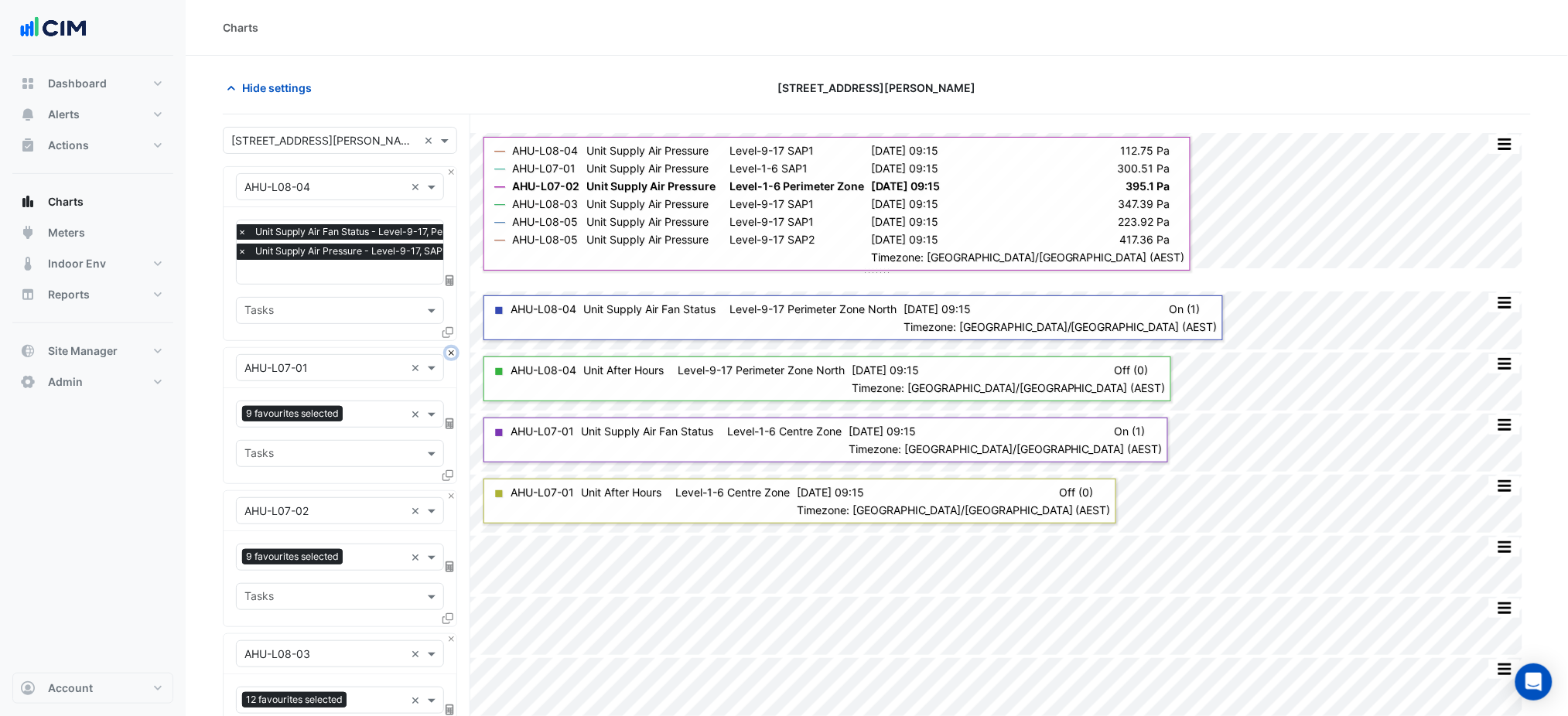
click at [451, 355] on button "Close" at bounding box center [451, 353] width 10 height 10
click at [451, 491] on button "Close" at bounding box center [451, 496] width 10 height 10
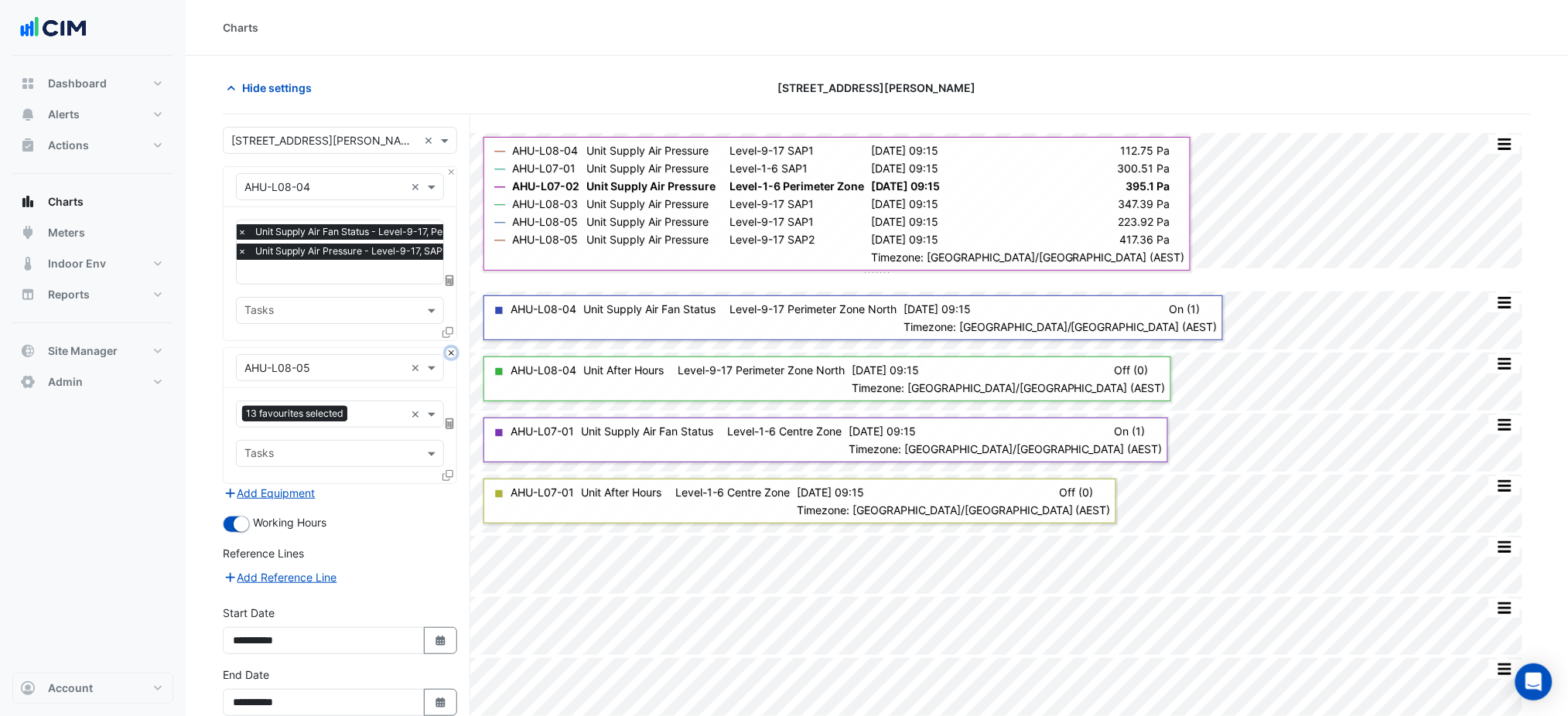
click at [451, 355] on button "Close" at bounding box center [451, 353] width 10 height 10
click at [451, 484] on div "Add Equipment" at bounding box center [340, 493] width 234 height 19
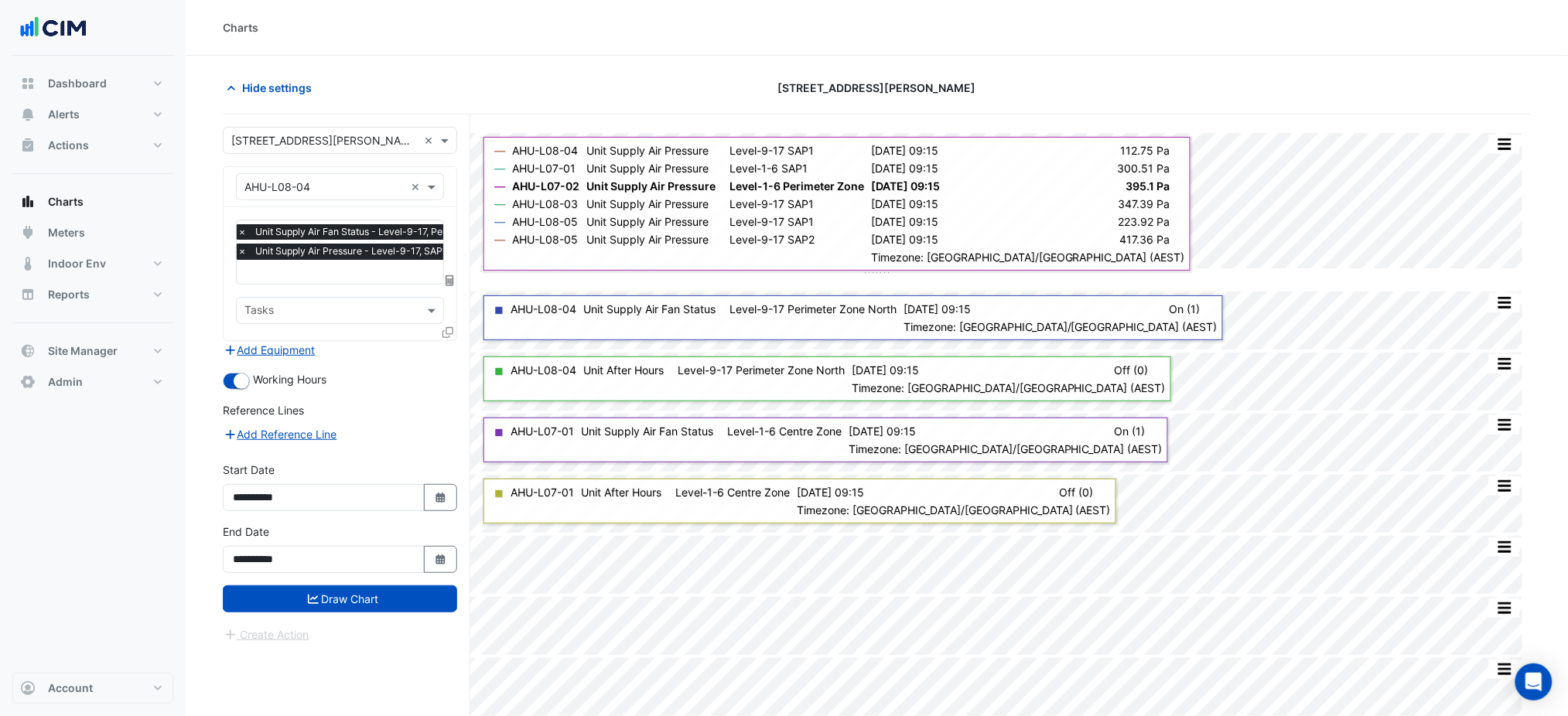
click at [451, 355] on div "Add Equipment" at bounding box center [340, 350] width 234 height 19
click at [445, 334] on icon at bounding box center [448, 332] width 11 height 11
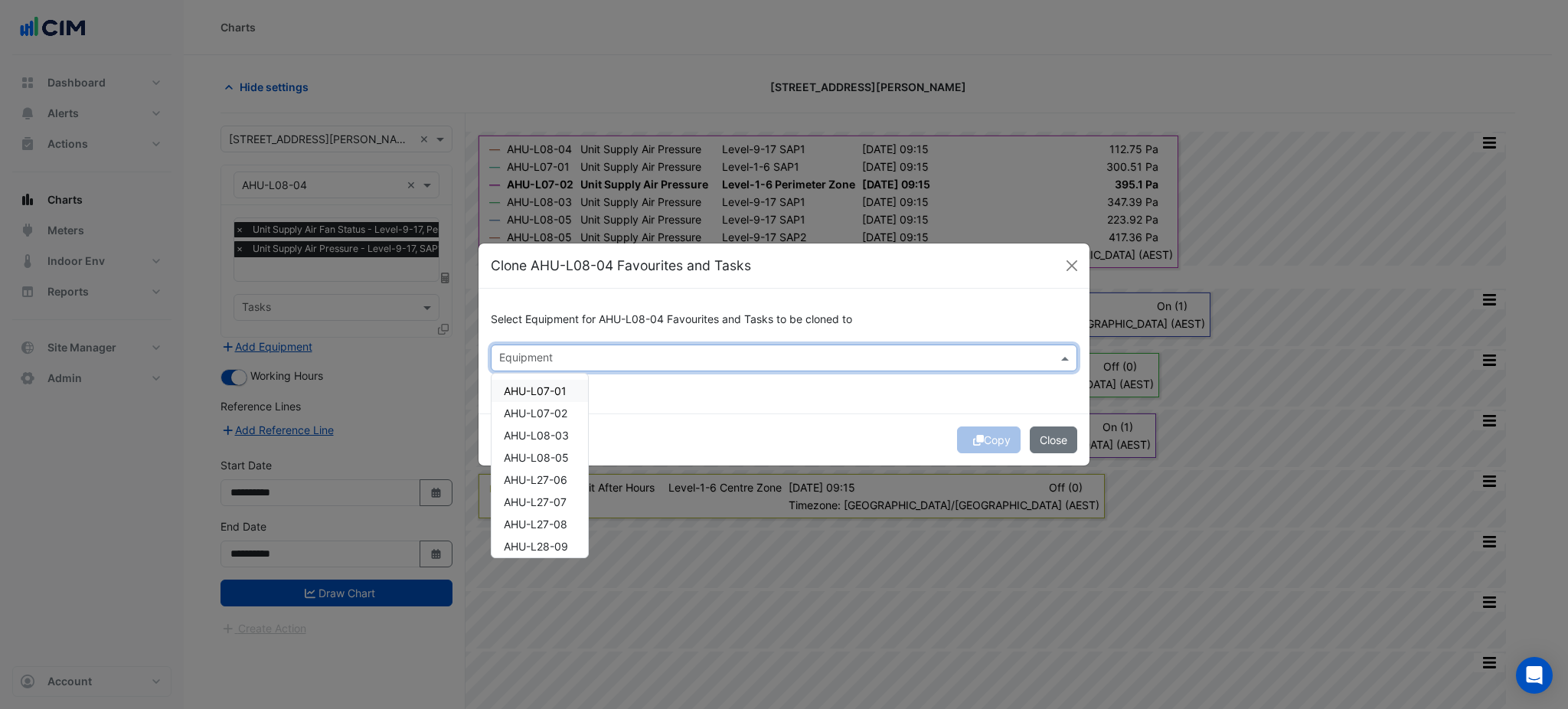
click at [600, 360] on input "text" at bounding box center [775, 359] width 552 height 16
click at [567, 398] on div "AHU-L07-01" at bounding box center [540, 391] width 96 height 22
click at [567, 411] on span "AHU-L07-02" at bounding box center [535, 412] width 63 height 13
click at [560, 447] on div "AHU-L07-01 AHU-L07-02 AHU-L08-03 AHU-L08-05 AHU-L27-06 AHU-L27-07 AHU-L27-08 AH…" at bounding box center [540, 558] width 96 height 355
click at [560, 454] on span "AHU-L08-05" at bounding box center [536, 457] width 65 height 13
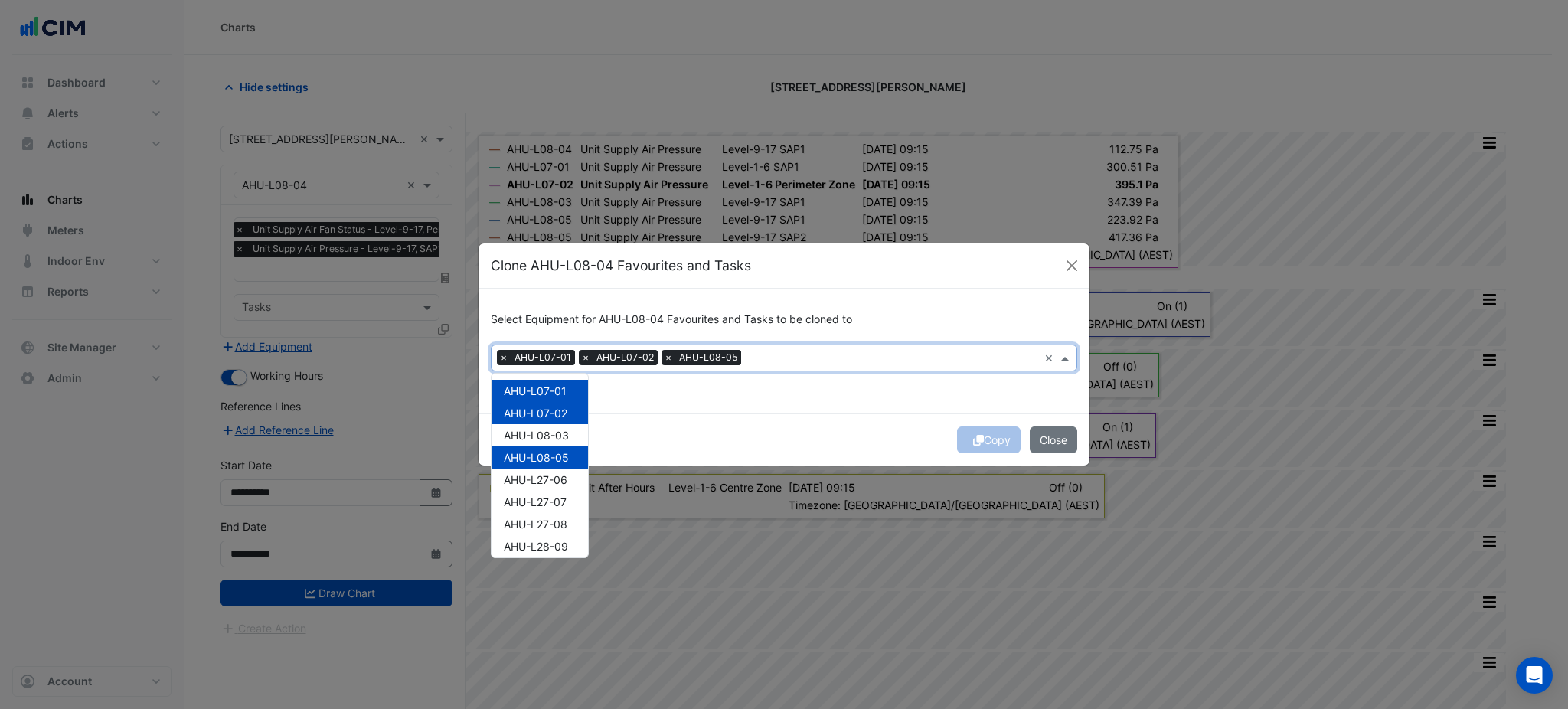
click at [560, 450] on div "AHU-L08-05" at bounding box center [540, 458] width 96 height 22
click at [561, 439] on span "AHU-L08-03" at bounding box center [536, 435] width 65 height 13
click at [566, 453] on span "AHU-L08-05" at bounding box center [536, 457] width 65 height 13
click at [761, 434] on div "Copy Close" at bounding box center [784, 440] width 611 height 52
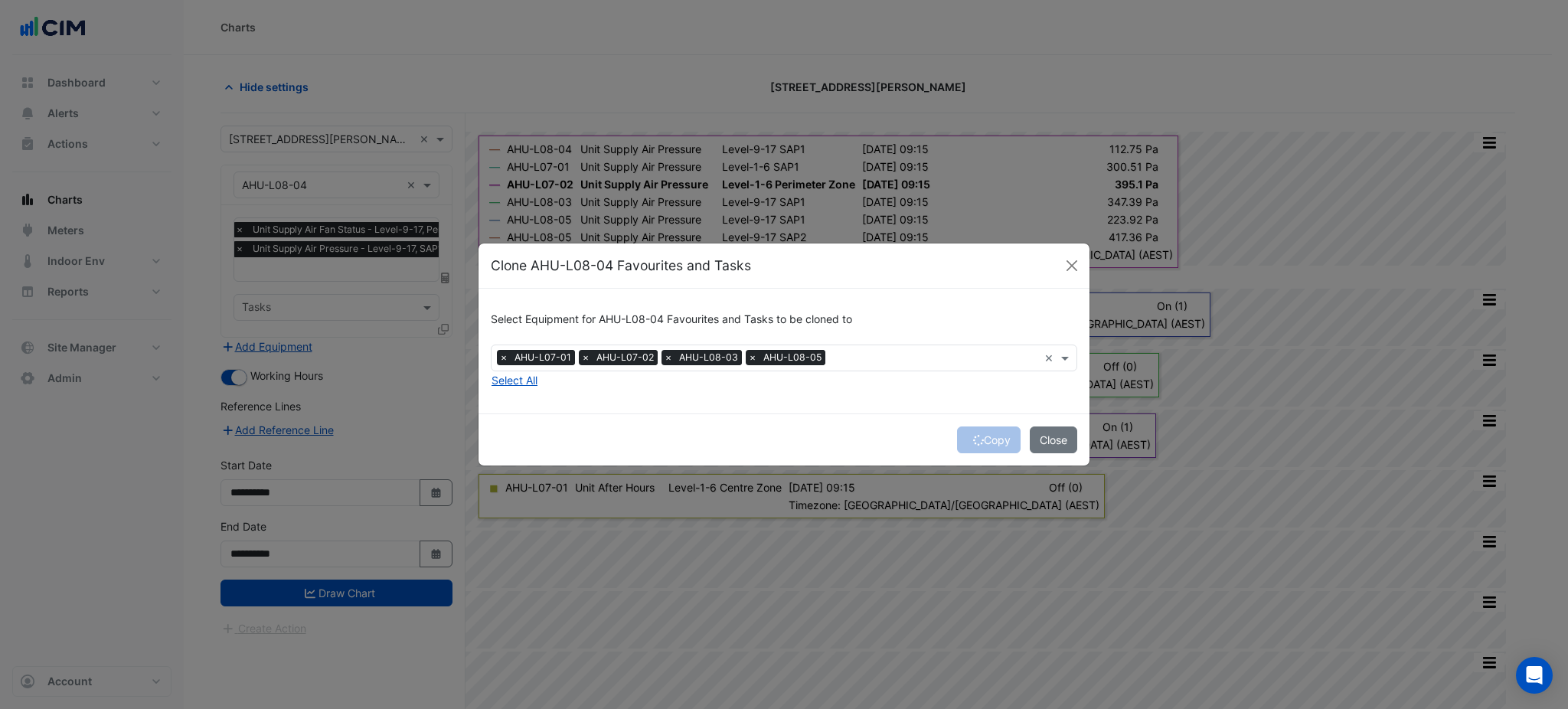
click at [993, 437] on div "Copy Close" at bounding box center [784, 440] width 611 height 52
click at [985, 438] on div "Copy Close" at bounding box center [784, 440] width 611 height 52
click at [984, 438] on div "Copy Close" at bounding box center [784, 440] width 611 height 52
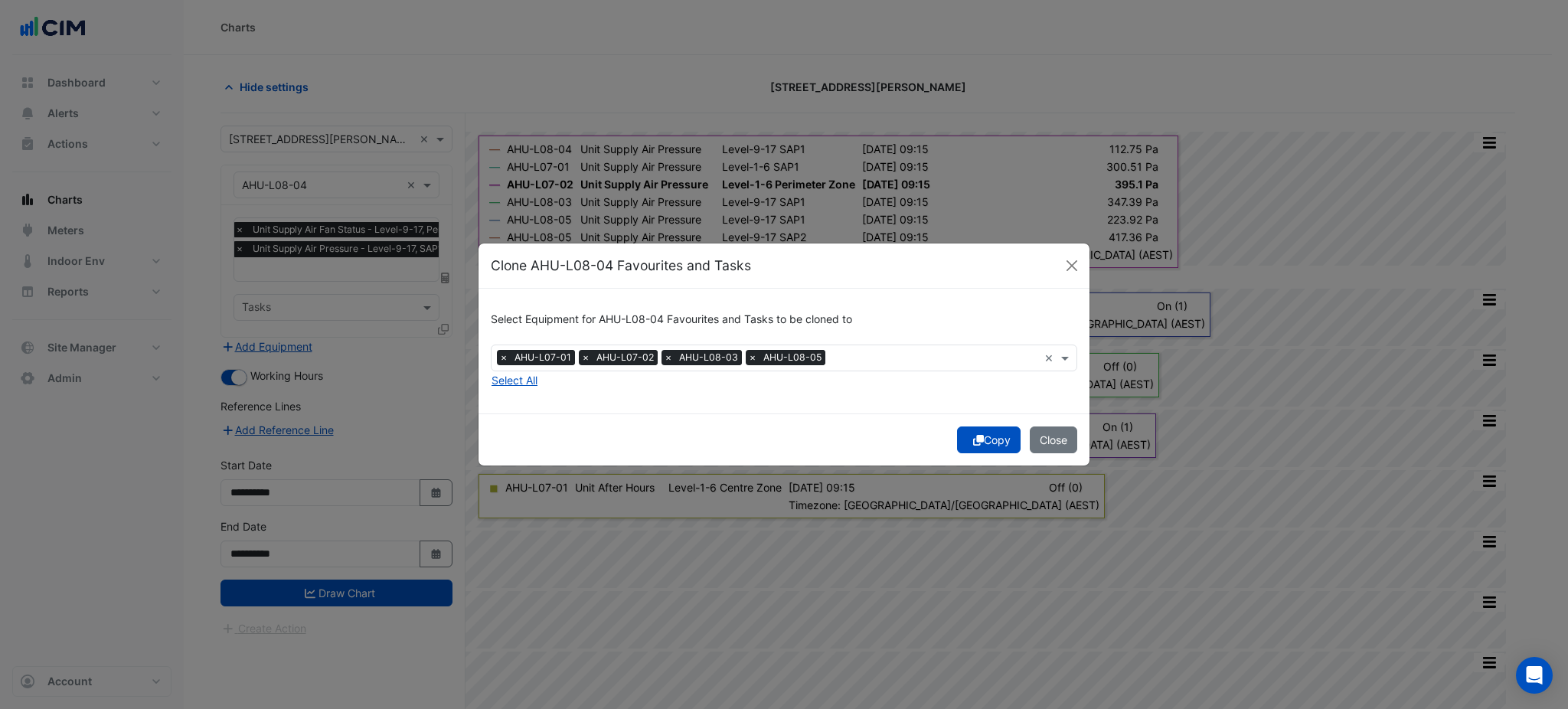
click at [984, 438] on button "Copy" at bounding box center [988, 440] width 63 height 27
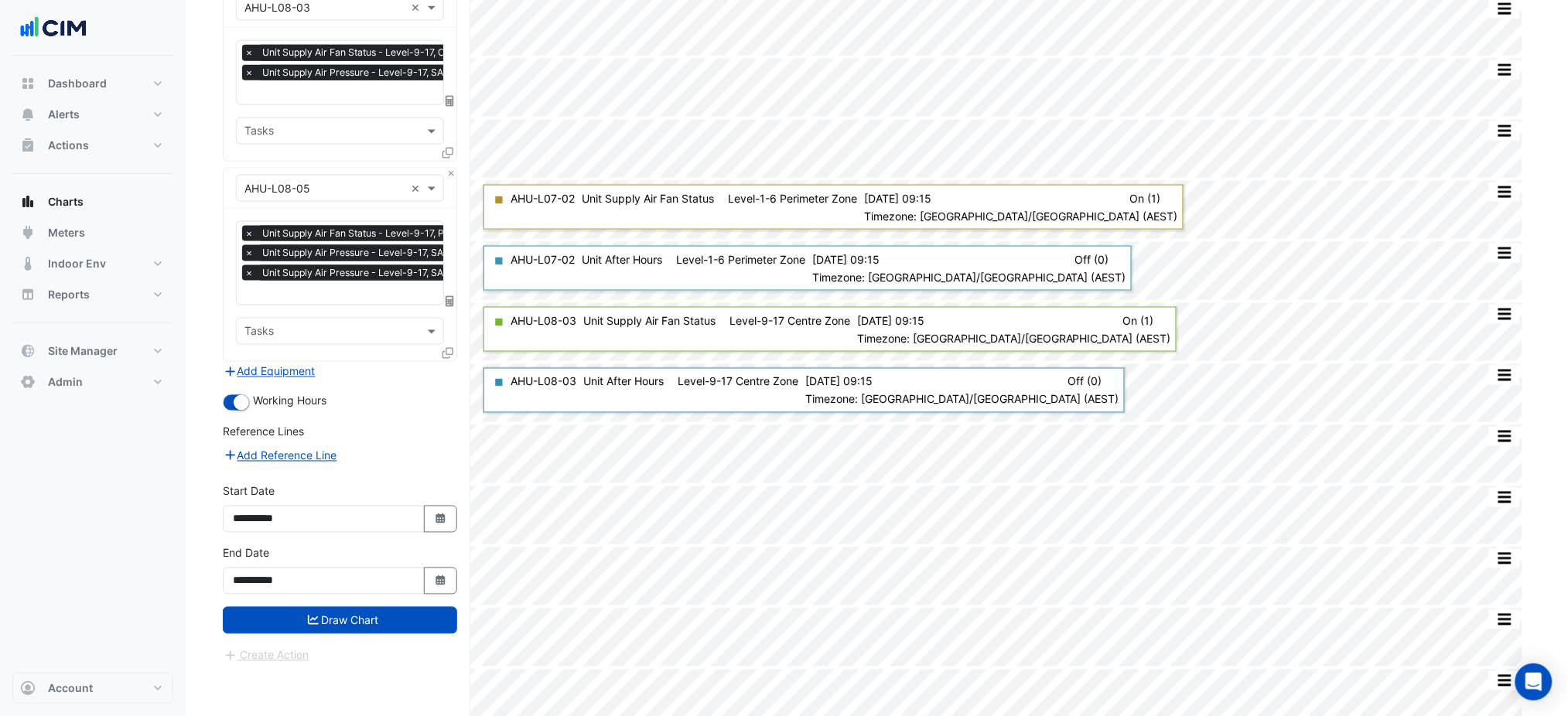
scroll to position [1101, 0]
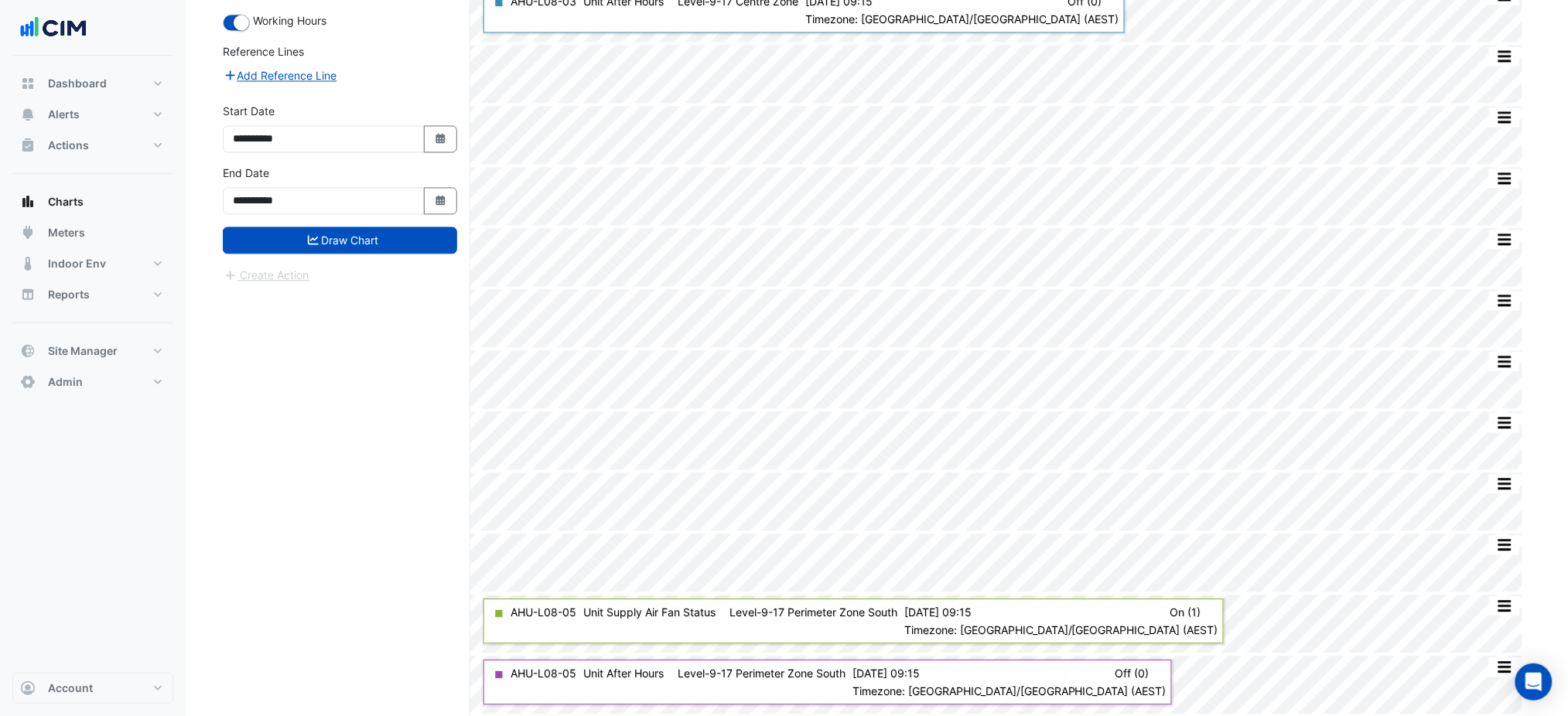
click at [426, 215] on div "**********" at bounding box center [340, 196] width 253 height 62
click at [428, 227] on button "Draw Chart" at bounding box center [340, 240] width 234 height 27
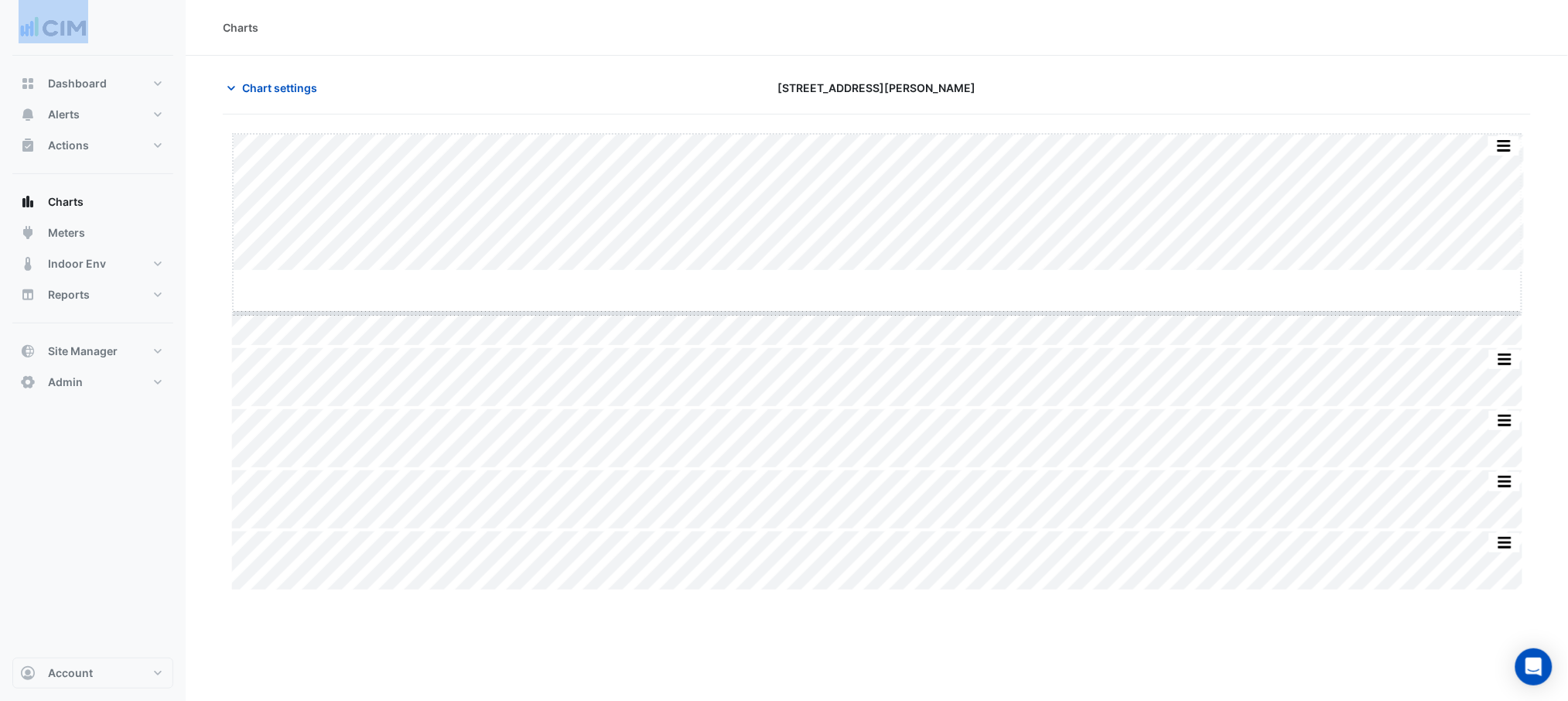
drag, startPoint x: 884, startPoint y: 268, endPoint x: 883, endPoint y: 311, distance: 43.0
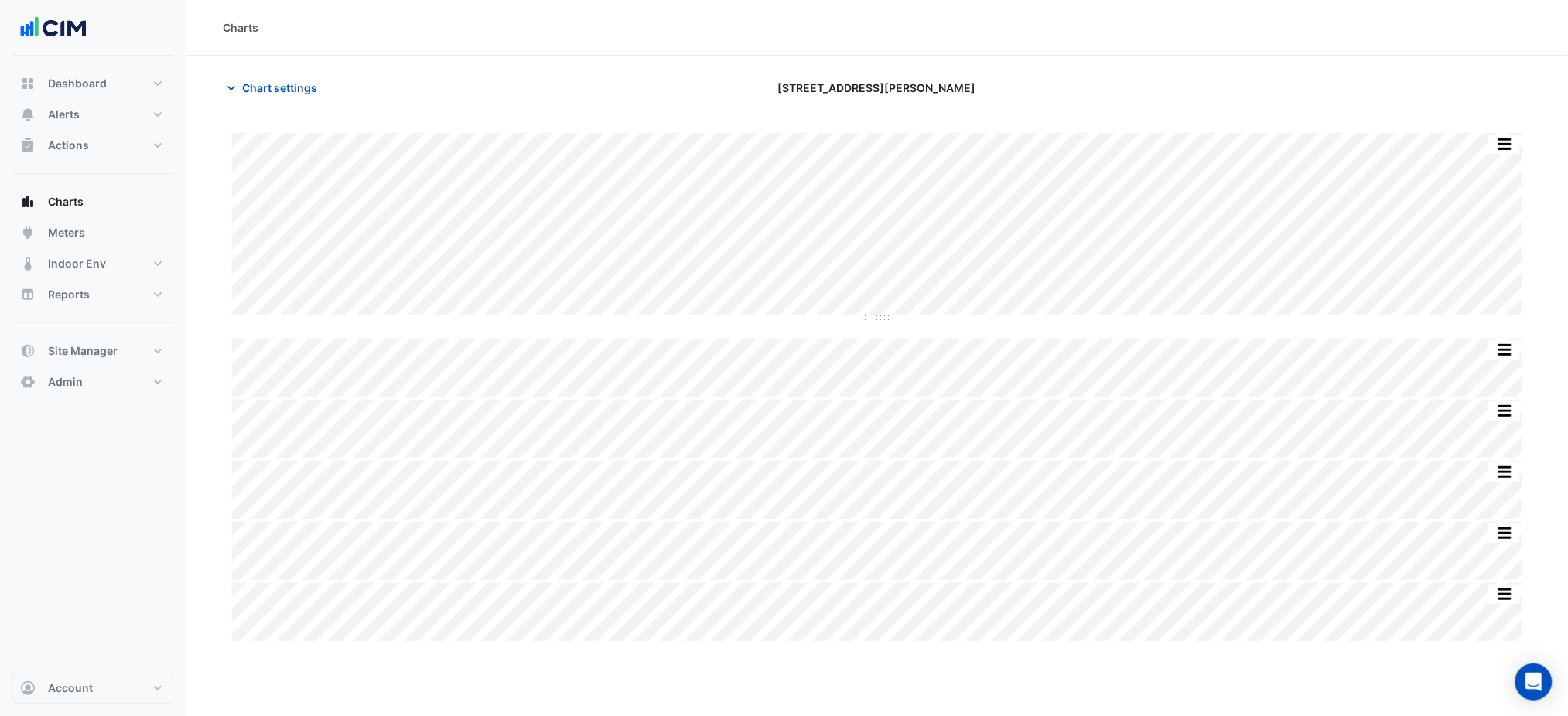
click at [1031, 70] on section "Chart settings 201 Elizabeth St Split by Equip Split All Split None Print Save …" at bounding box center [876, 726] width 1382 height 1342
click at [1034, 66] on section "Chart settings 201 Elizabeth St Split by Equip Split All Split None Print Save …" at bounding box center [876, 726] width 1382 height 1342
click at [1084, 61] on section "Chart settings 201 Elizabeth St Split by Equip Split All Split None Print Save …" at bounding box center [876, 726] width 1382 height 1342
